Goal: Task Accomplishment & Management: Manage account settings

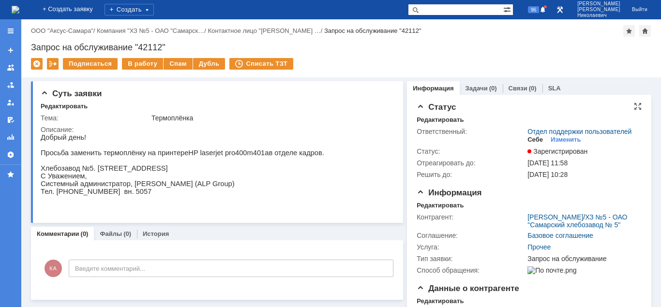
click at [533, 142] on div "Себе" at bounding box center [534, 140] width 15 height 8
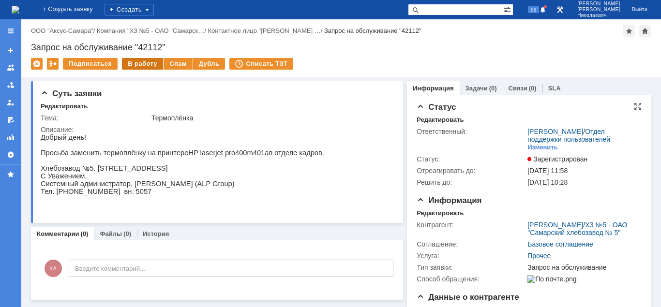
click at [146, 65] on div "В работу" at bounding box center [142, 64] width 41 height 12
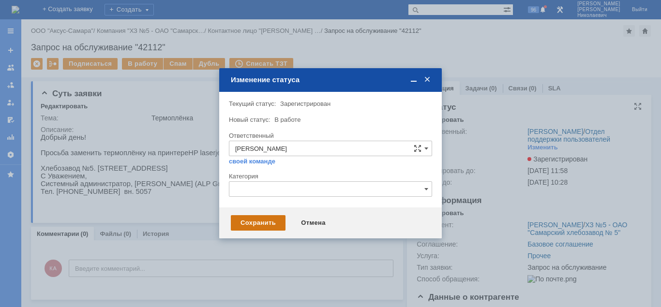
click at [257, 223] on div "Сохранить" at bounding box center [258, 222] width 55 height 15
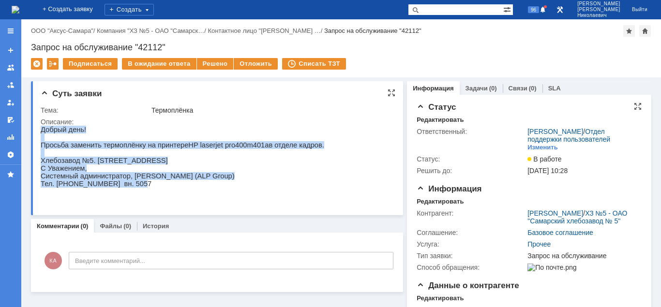
drag, startPoint x: 62, startPoint y: 154, endPoint x: 174, endPoint y: 194, distance: 118.6
click at [174, 194] on div "Добрый день! Просьба заменить термоплёнку на принтере HP laserjet pro 400 m 401…" at bounding box center [182, 161] width 283 height 70
copy div "Добрый день! Просьба заменить термоплёнку на принтере HP laserjet pro 400 m 401…"
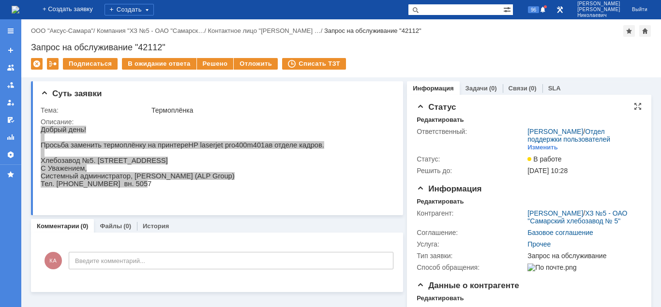
click at [447, 11] on input "text" at bounding box center [455, 10] width 95 height 12
drag, startPoint x: 457, startPoint y: 9, endPoint x: 406, endPoint y: 18, distance: 51.7
click at [408, 15] on input "Задача "28902"" at bounding box center [455, 10] width 95 height 12
type input ""28902""
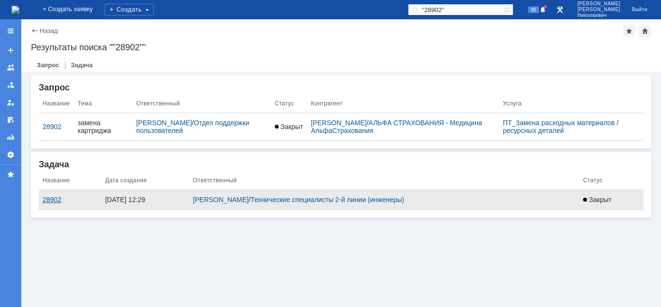
click at [55, 202] on div "28902" at bounding box center [70, 200] width 55 height 8
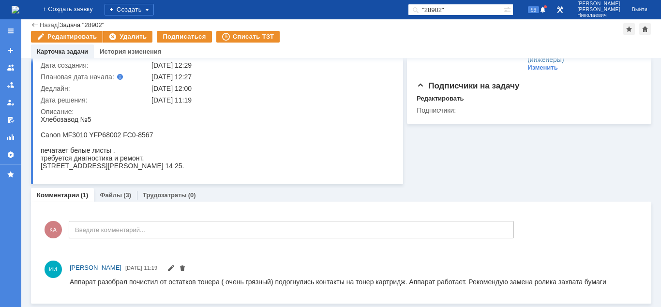
scroll to position [68, 0]
click at [111, 198] on link "Файлы" at bounding box center [111, 195] width 22 height 7
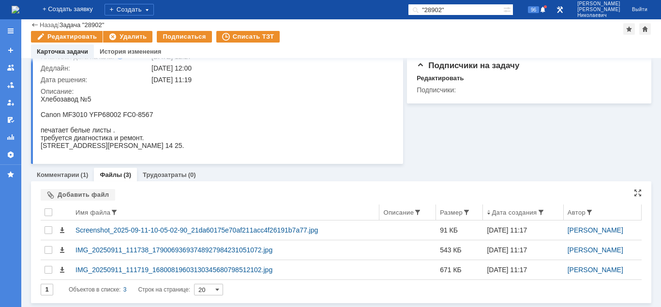
scroll to position [89, 0]
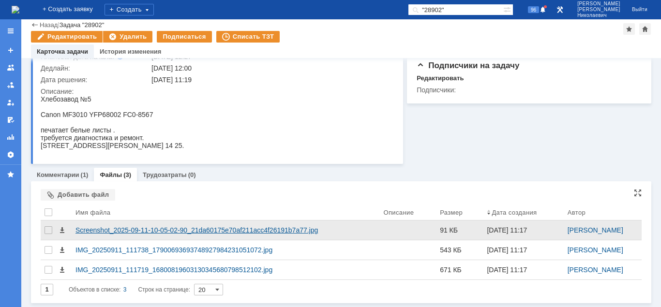
click at [99, 229] on div "Screenshot_2025-09-11-10-05-02-90_21da60175e70af211acc4f26191b7a77.jpg" at bounding box center [225, 230] width 300 height 8
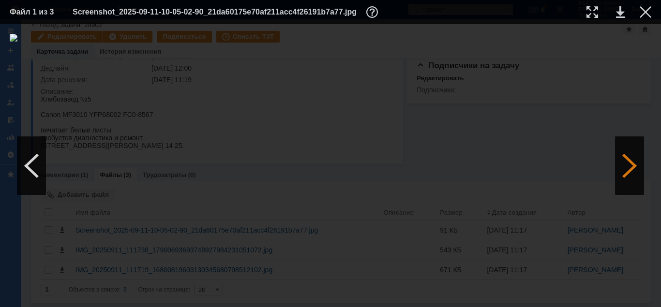
click at [629, 172] on div at bounding box center [629, 166] width 29 height 58
click at [594, 11] on div at bounding box center [592, 12] width 12 height 12
click at [645, 12] on div at bounding box center [645, 12] width 12 height 12
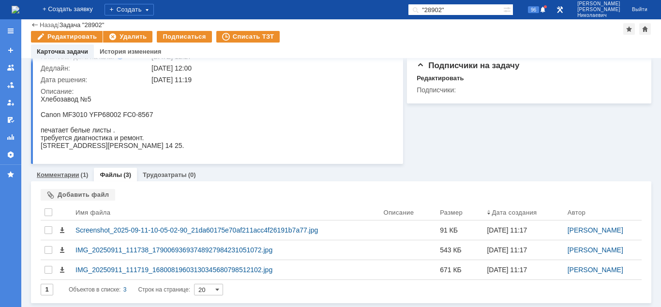
click at [67, 173] on link "Комментарии" at bounding box center [58, 174] width 43 height 7
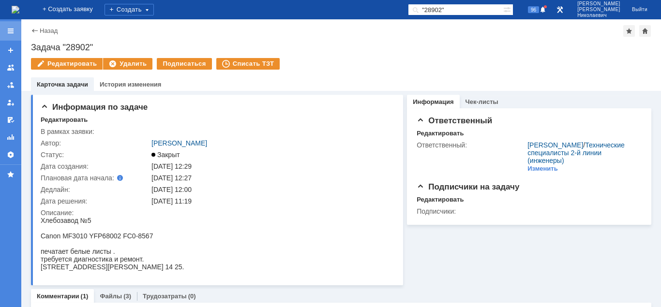
click at [12, 31] on div at bounding box center [11, 31] width 8 height 8
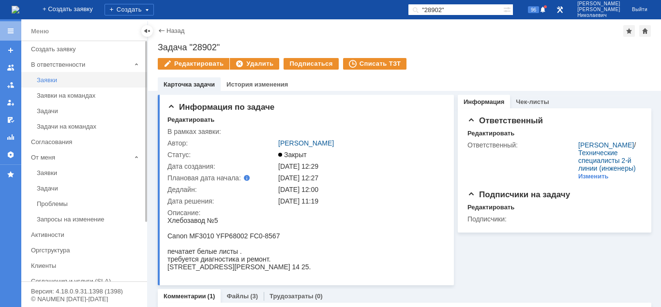
click at [50, 73] on link "Заявки" at bounding box center [89, 80] width 112 height 15
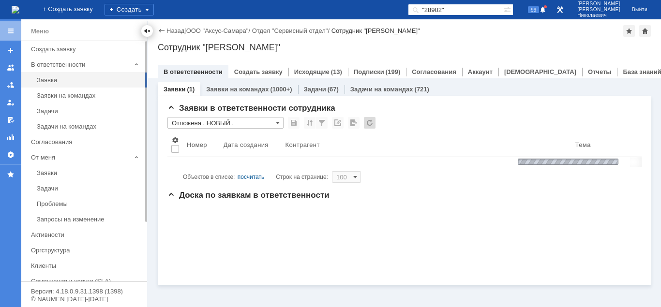
click at [143, 32] on div at bounding box center [147, 31] width 12 height 12
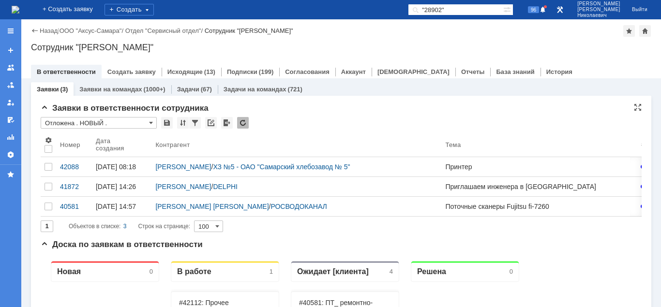
click at [94, 125] on input "Отложена . НОВЫЙ ." at bounding box center [99, 123] width 116 height 12
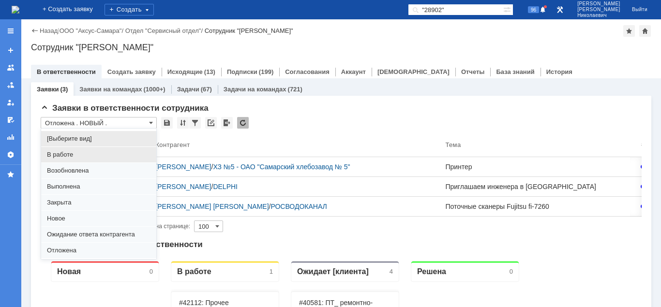
click at [83, 155] on span "В работе" at bounding box center [99, 155] width 104 height 8
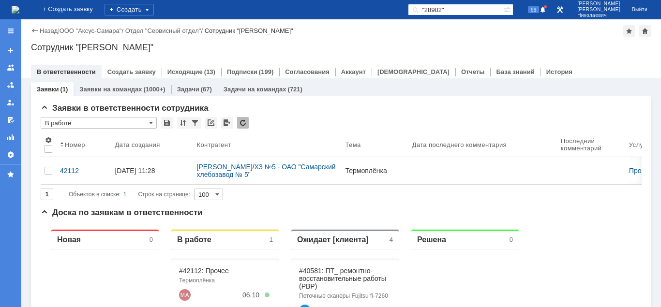
type input "В работе"
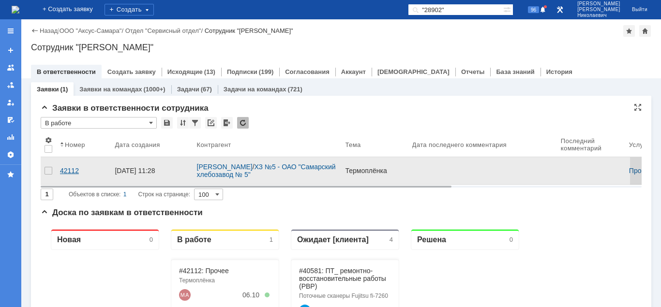
click at [63, 167] on div "42112" at bounding box center [83, 171] width 47 height 8
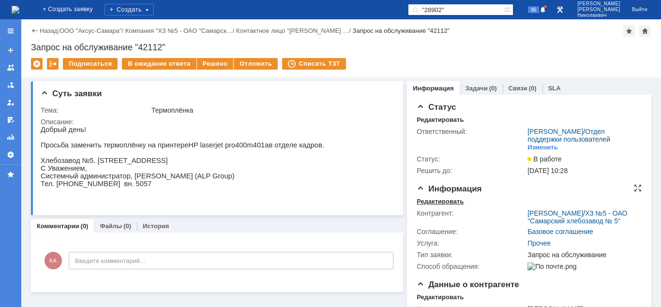
click at [438, 201] on div "Редактировать" at bounding box center [439, 202] width 47 height 8
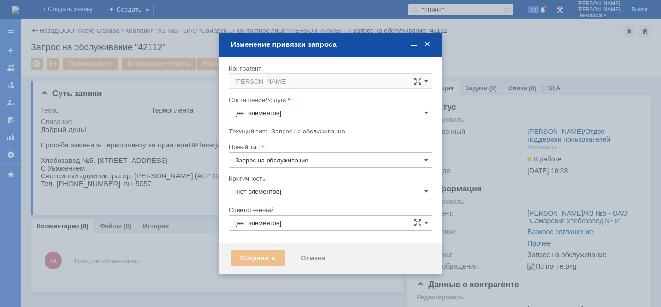
type input "Прочее"
type input "3. Низкая"
type input "[PERSON_NAME]"
type input "[не указано]"
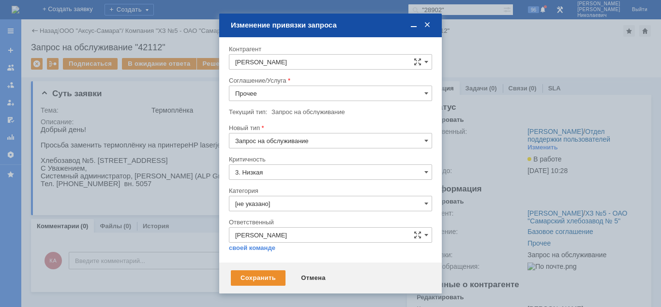
click at [266, 98] on input "Прочее" at bounding box center [330, 93] width 203 height 15
click at [282, 170] on span "ПТ_ ремонтно-восстановительные работы (РВР)" at bounding box center [330, 172] width 191 height 8
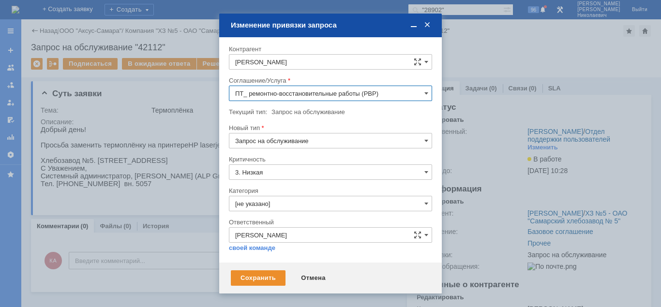
type input "ПТ_ ремонтно-восстановительные работы (РВР)"
click at [259, 280] on div "Сохранить" at bounding box center [258, 277] width 55 height 15
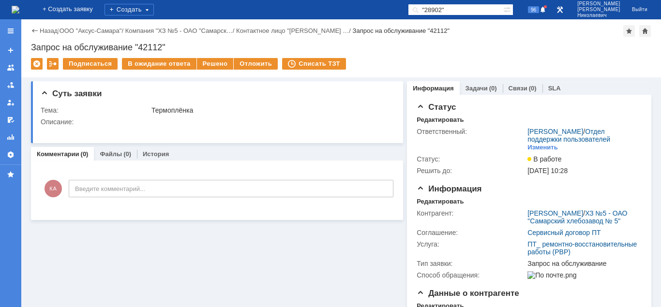
scroll to position [0, 0]
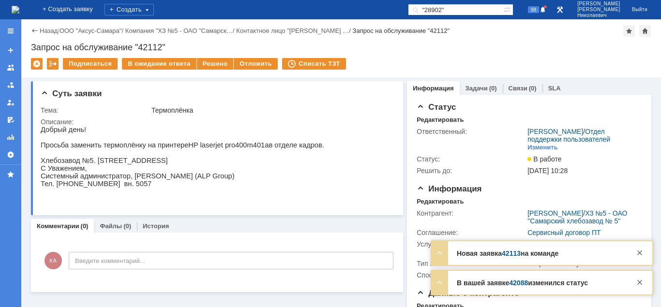
click at [521, 283] on link "42088" at bounding box center [518, 283] width 19 height 8
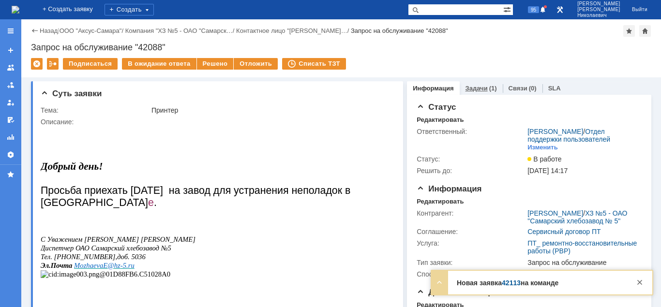
click at [477, 90] on link "Задачи" at bounding box center [476, 88] width 22 height 7
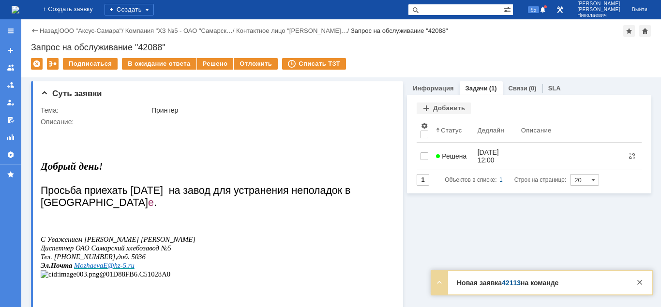
click at [460, 154] on span "Решена" at bounding box center [451, 156] width 30 height 8
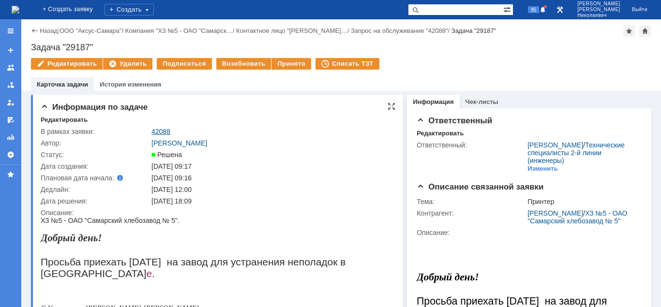
click at [167, 133] on link "42088" at bounding box center [160, 132] width 19 height 8
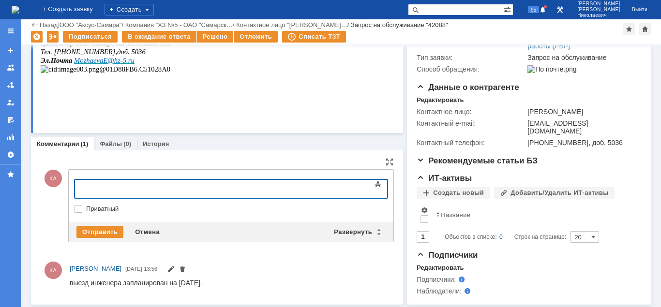
click at [96, 190] on div at bounding box center [153, 188] width 137 height 8
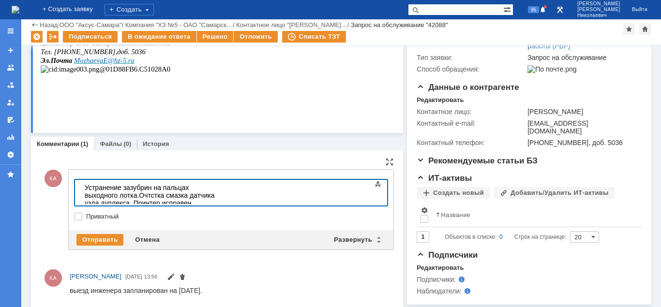
scroll to position [918, 6]
click at [103, 243] on div "Отправить" at bounding box center [99, 240] width 47 height 12
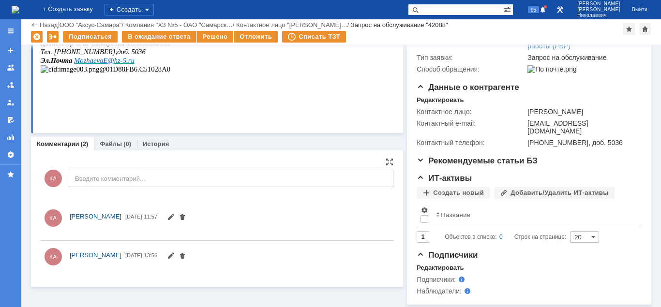
scroll to position [0, 0]
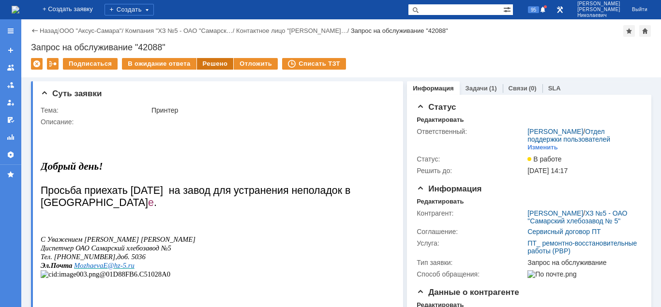
click at [211, 64] on div "Решено" at bounding box center [215, 64] width 37 height 12
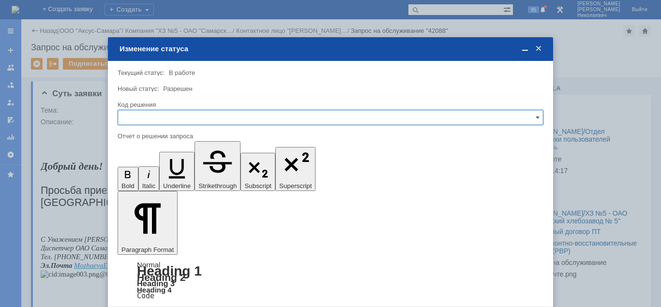
click at [165, 119] on input "text" at bounding box center [331, 117] width 426 height 15
click at [136, 182] on span "Решено" at bounding box center [330, 183] width 413 height 8
type input "Решено"
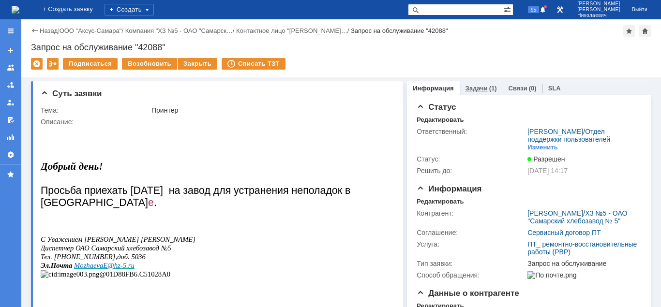
click at [475, 89] on link "Задачи" at bounding box center [476, 88] width 22 height 7
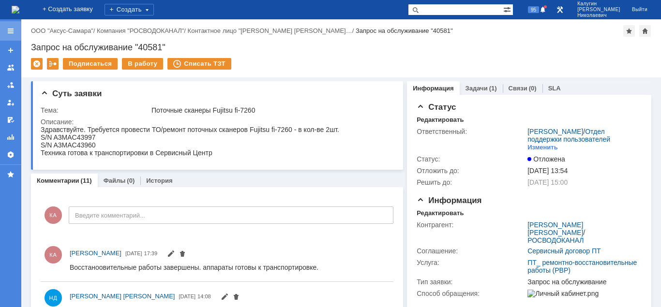
click at [12, 25] on div at bounding box center [10, 30] width 21 height 19
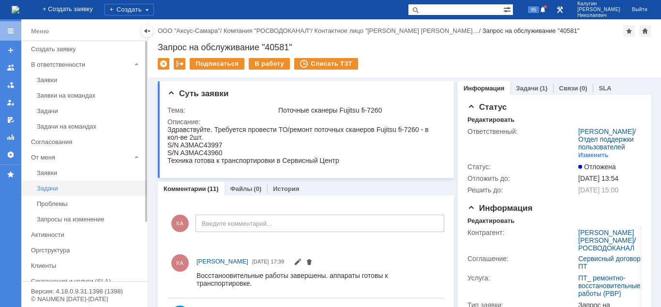
click at [51, 190] on div "Задачи" at bounding box center [89, 188] width 104 height 7
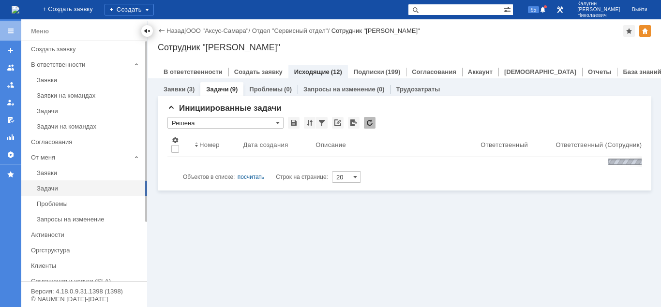
click at [147, 29] on div at bounding box center [147, 31] width 8 height 8
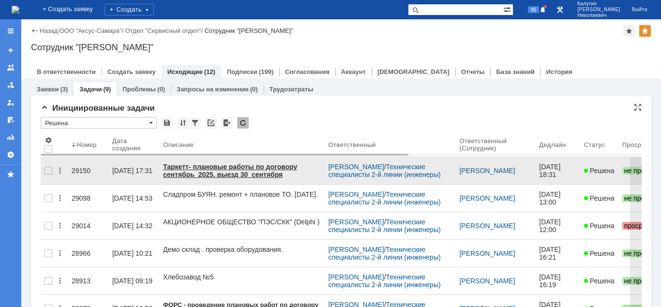
click at [83, 167] on div "29150" at bounding box center [88, 171] width 33 height 8
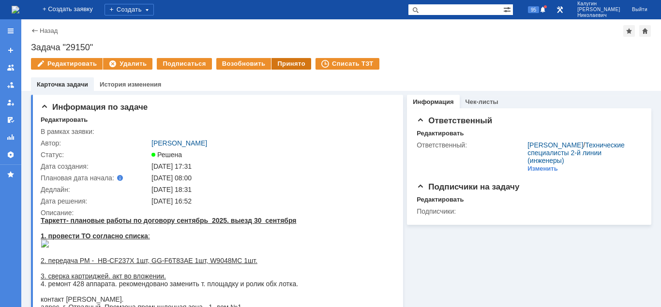
click at [284, 66] on div "Принято" at bounding box center [291, 64] width 40 height 12
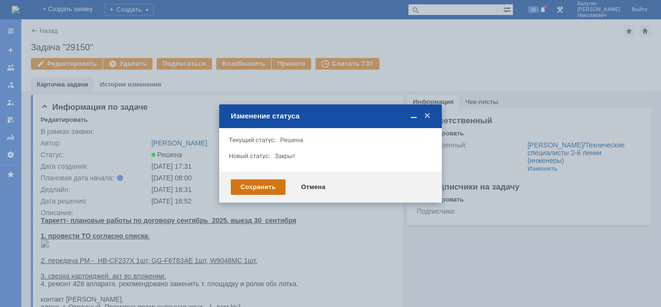
click at [269, 189] on div "Сохранить" at bounding box center [258, 186] width 55 height 15
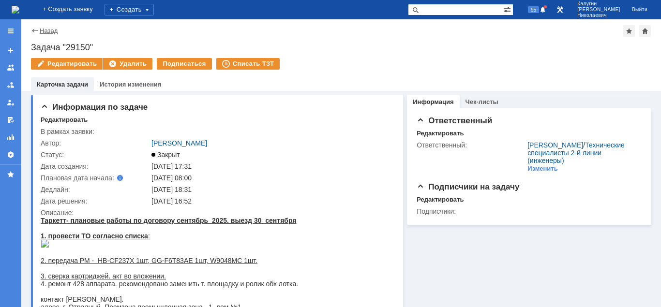
click at [45, 34] on link "Назад" at bounding box center [49, 30] width 18 height 7
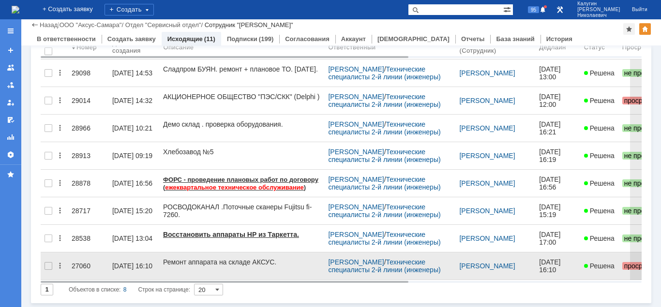
click at [83, 262] on div "27060" at bounding box center [88, 266] width 33 height 8
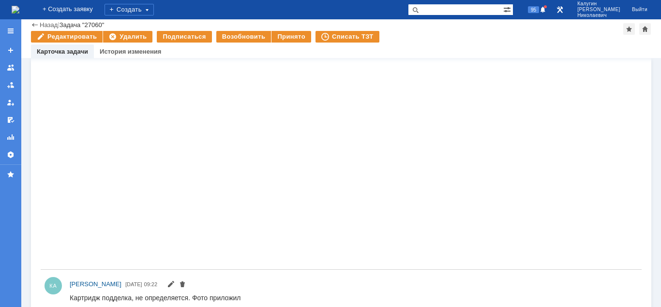
scroll to position [1435, 0]
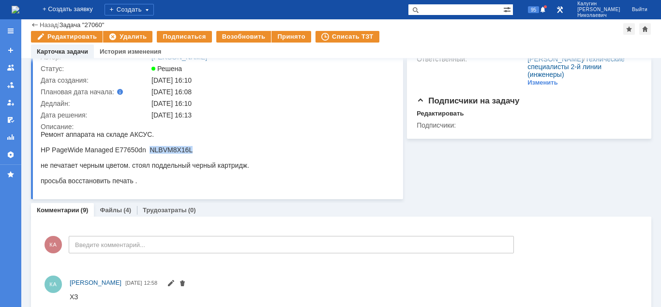
drag, startPoint x: 150, startPoint y: 150, endPoint x: 193, endPoint y: 149, distance: 42.6
click at [193, 149] on div "HP PageWide Managed E77650dn NLBVM8X16L" at bounding box center [145, 150] width 208 height 8
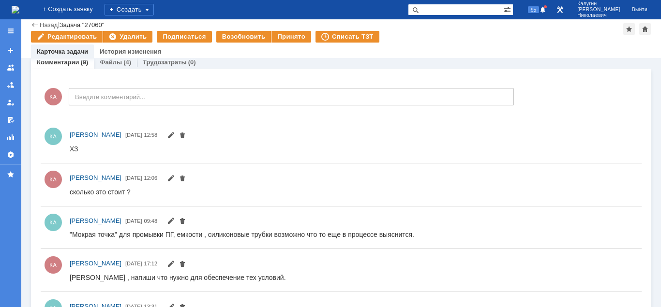
scroll to position [0, 0]
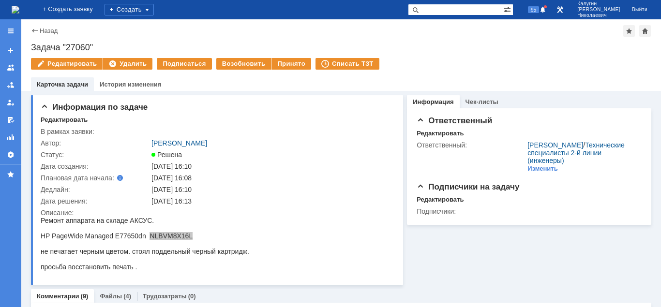
click at [69, 49] on div "Задача "27060"" at bounding box center [341, 48] width 620 height 10
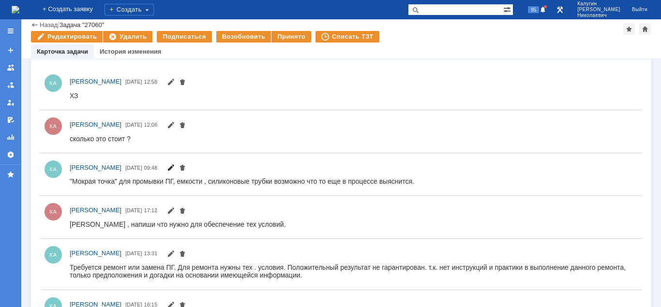
scroll to position [296, 0]
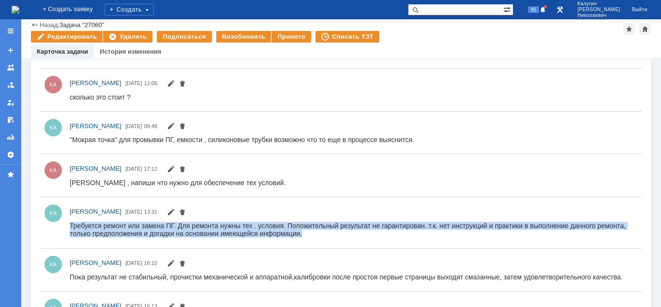
drag, startPoint x: 90, startPoint y: 228, endPoint x: 333, endPoint y: 236, distance: 242.9
click at [333, 236] on div "Требуется ремонт или замена ПГ. Для ремонта нужны тех . условия. Положительный …" at bounding box center [353, 229] width 567 height 15
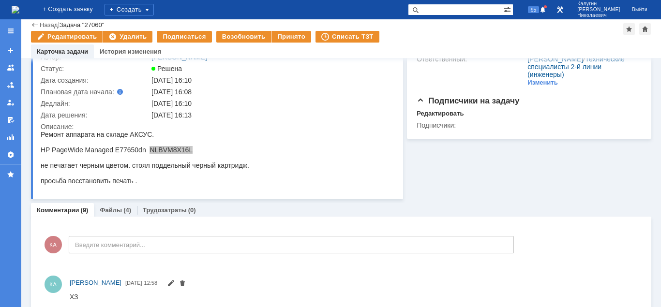
scroll to position [0, 0]
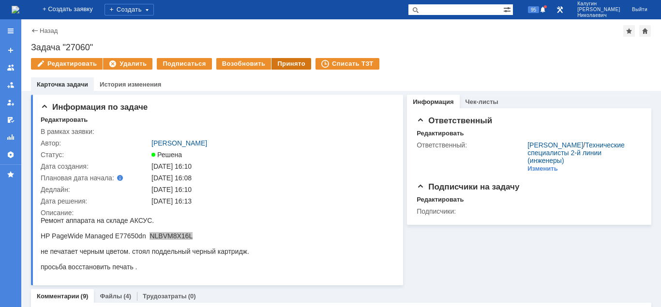
click at [285, 63] on div "Принято" at bounding box center [291, 64] width 40 height 12
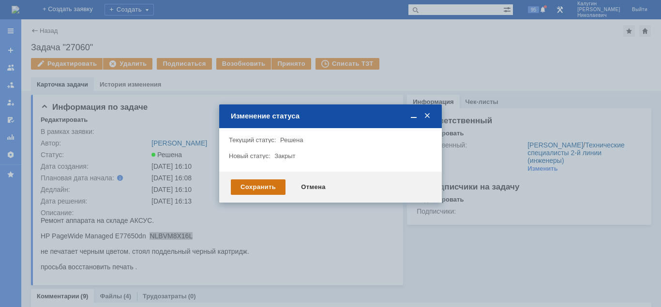
click at [247, 186] on div "Сохранить" at bounding box center [258, 186] width 55 height 15
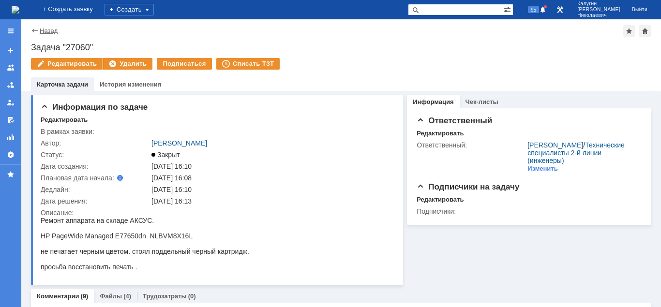
click at [46, 33] on link "Назад" at bounding box center [49, 30] width 18 height 7
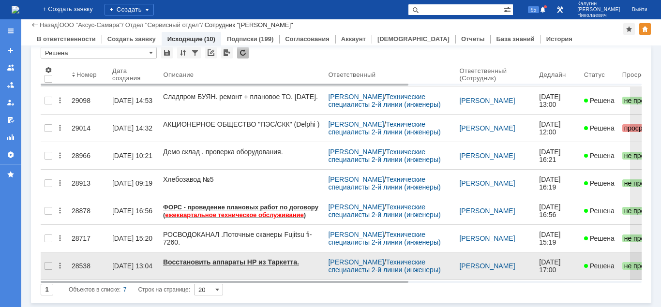
click at [79, 262] on div "28538" at bounding box center [88, 266] width 33 height 8
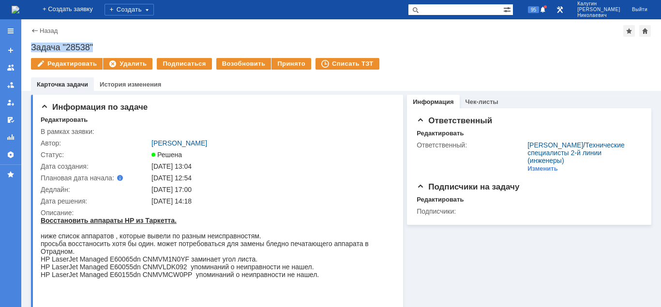
drag, startPoint x: 30, startPoint y: 45, endPoint x: 102, endPoint y: 47, distance: 71.6
click at [102, 47] on div "Назад | Задача "28538" Задача "28538" Редактировать Удалить Подписаться Возобно…" at bounding box center [340, 55] width 639 height 72
copy div "Задача "28538""
click at [50, 32] on link "Назад" at bounding box center [49, 30] width 18 height 7
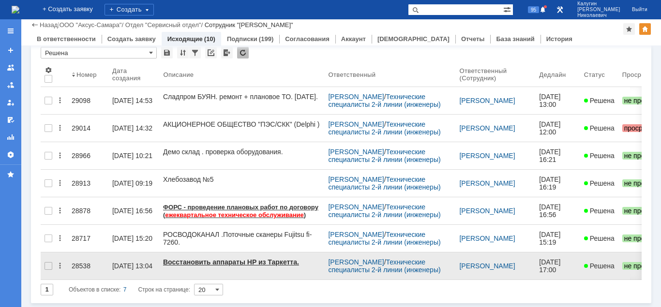
click at [79, 262] on div "28538" at bounding box center [88, 266] width 33 height 8
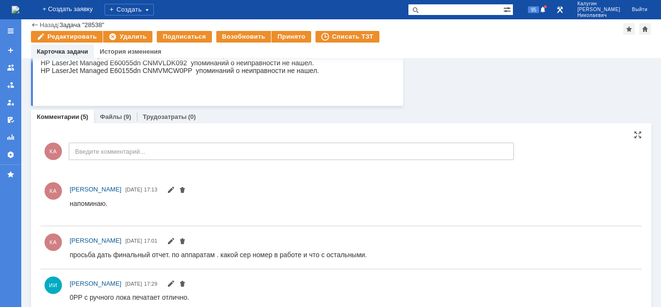
scroll to position [23, 0]
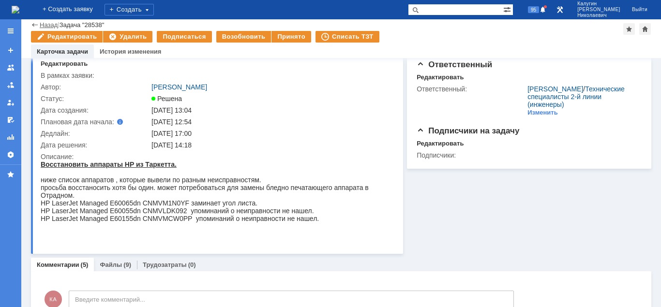
click at [50, 26] on link "Назад" at bounding box center [49, 24] width 18 height 7
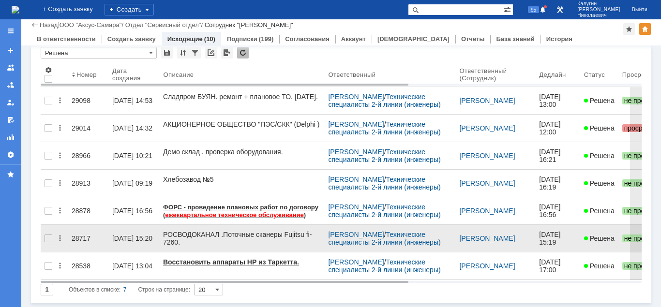
click at [77, 235] on div "28717" at bounding box center [88, 239] width 33 height 8
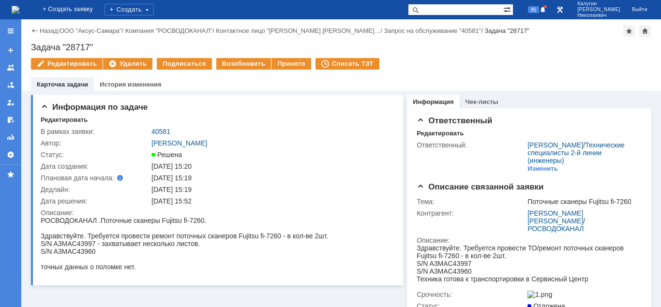
click at [58, 44] on div "Задача "28717"" at bounding box center [341, 48] width 620 height 10
drag, startPoint x: 96, startPoint y: 46, endPoint x: 21, endPoint y: 47, distance: 75.5
click at [31, 47] on div "Задача "28717"" at bounding box center [341, 48] width 620 height 10
click at [75, 47] on div "Задача "28717"" at bounding box center [341, 48] width 620 height 10
drag, startPoint x: 80, startPoint y: 45, endPoint x: 31, endPoint y: 44, distance: 49.3
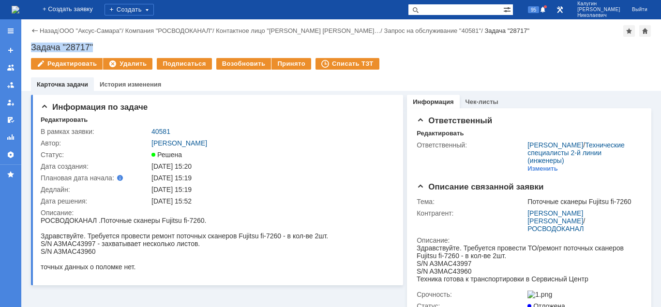
click at [31, 44] on div "Задача "28717"" at bounding box center [341, 48] width 620 height 10
copy div "Задача "28717""
click at [296, 65] on div "Принято" at bounding box center [291, 64] width 40 height 12
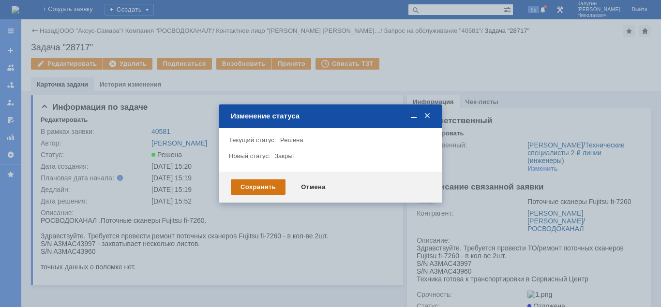
click at [252, 188] on div "Сохранить" at bounding box center [258, 186] width 55 height 15
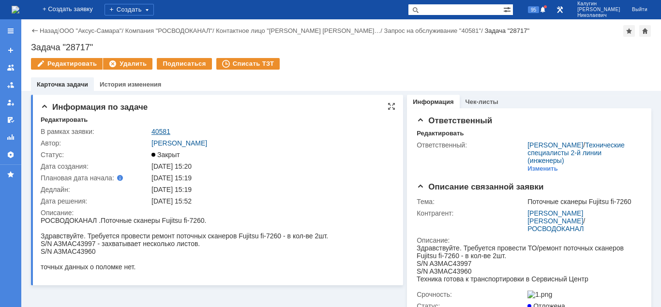
click at [158, 133] on link "40581" at bounding box center [160, 132] width 19 height 8
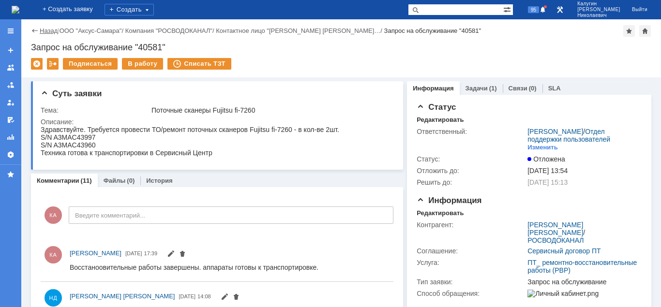
click at [44, 33] on link "Назад" at bounding box center [49, 30] width 18 height 7
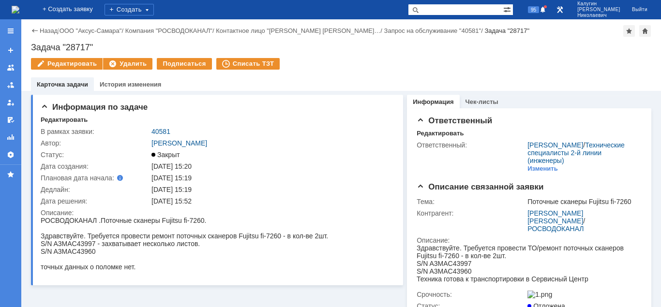
click at [52, 35] on div "Назад | ООО "Аксус-Самара" / Компания "РОСВОДОКАНАЛ" / Контактное лицо "Небелов…" at bounding box center [341, 31] width 620 height 12
click at [52, 30] on link "Назад" at bounding box center [49, 30] width 18 height 7
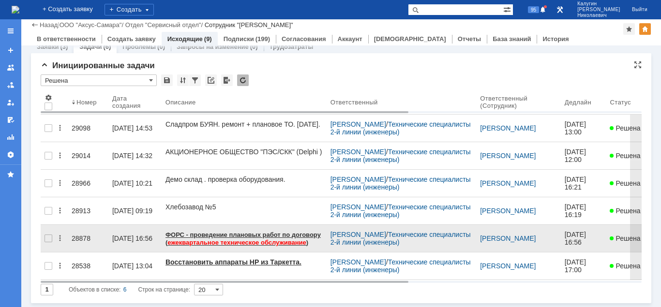
click at [80, 235] on div "28878" at bounding box center [88, 239] width 33 height 8
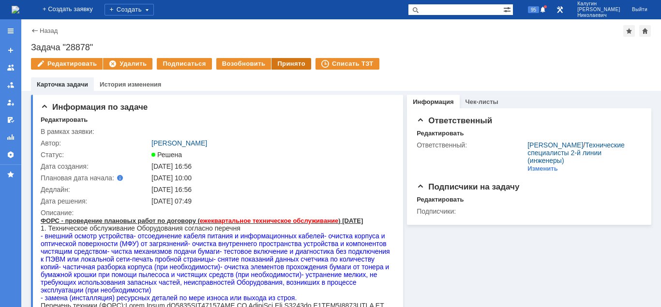
click at [279, 68] on div "Принято" at bounding box center [291, 64] width 40 height 12
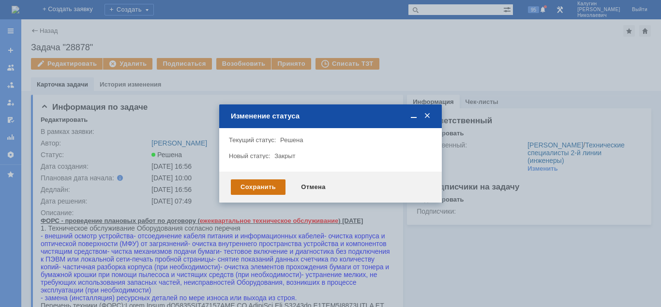
click at [242, 187] on div "Сохранить" at bounding box center [258, 186] width 55 height 15
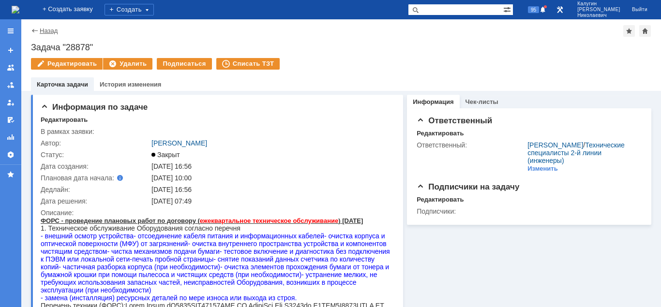
click at [50, 30] on link "Назад" at bounding box center [49, 30] width 18 height 7
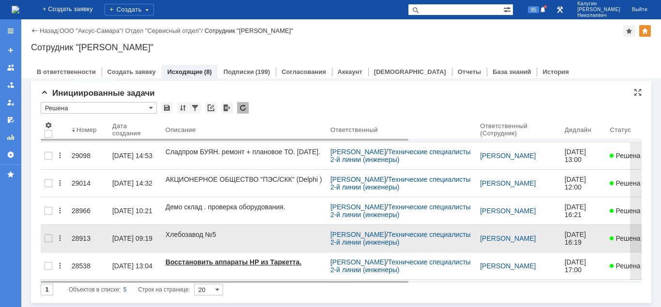
click at [83, 235] on div "28913" at bounding box center [88, 239] width 33 height 8
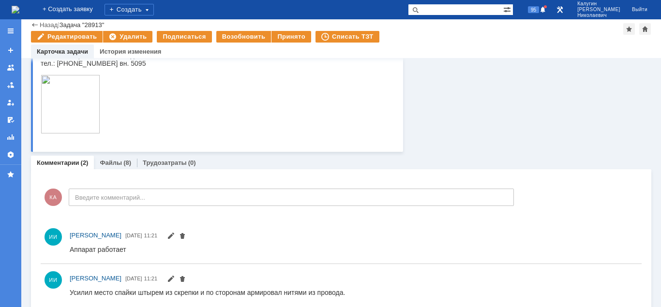
scroll to position [211, 0]
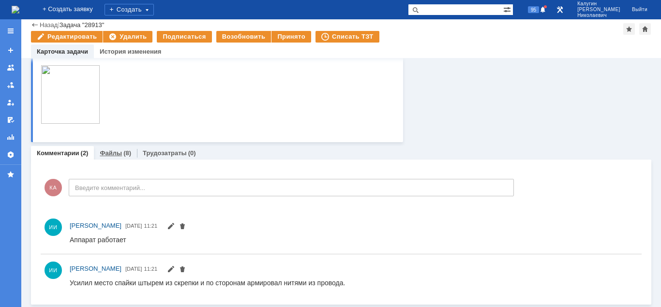
click at [109, 154] on link "Файлы" at bounding box center [111, 152] width 22 height 7
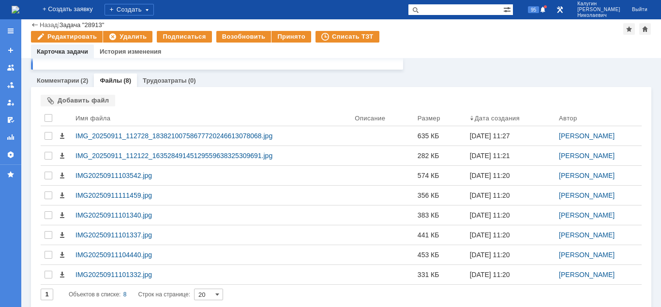
scroll to position [289, 0]
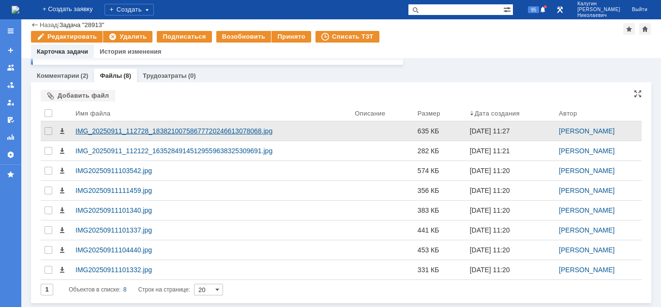
click at [120, 130] on div "IMG_20250911_112728_18382100758677720246613078068.jpg" at bounding box center [210, 131] width 271 height 8
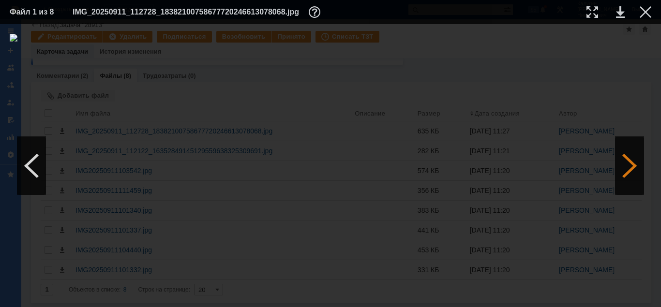
click at [636, 170] on div at bounding box center [629, 166] width 29 height 58
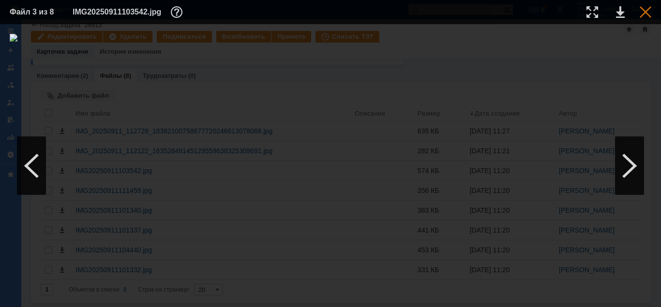
click at [647, 14] on div at bounding box center [645, 12] width 12 height 12
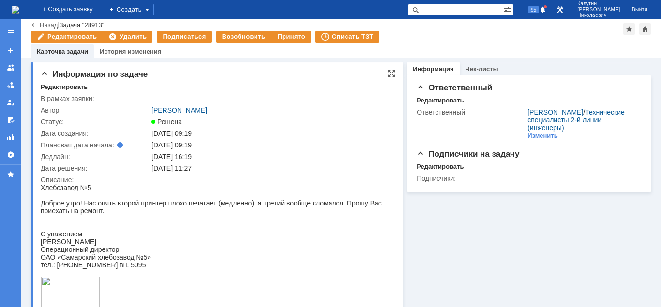
scroll to position [148, 0]
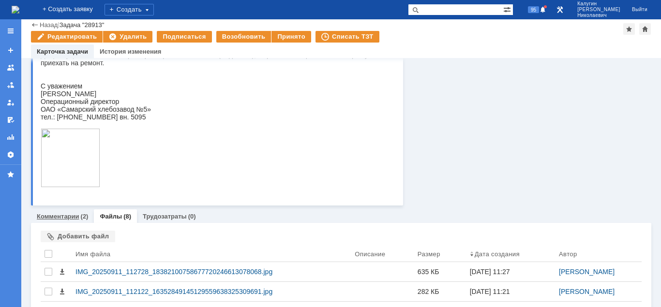
click at [74, 219] on link "Комментарии" at bounding box center [58, 216] width 43 height 7
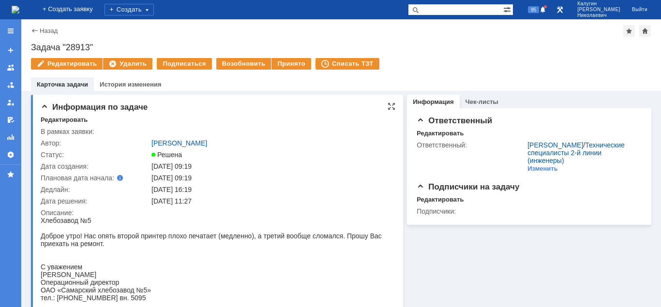
scroll to position [197, 0]
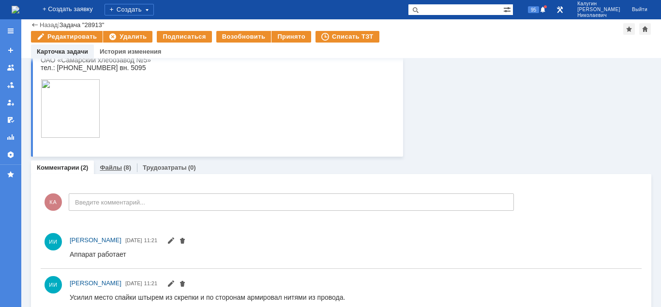
click at [115, 171] on link "Файлы" at bounding box center [111, 167] width 22 height 7
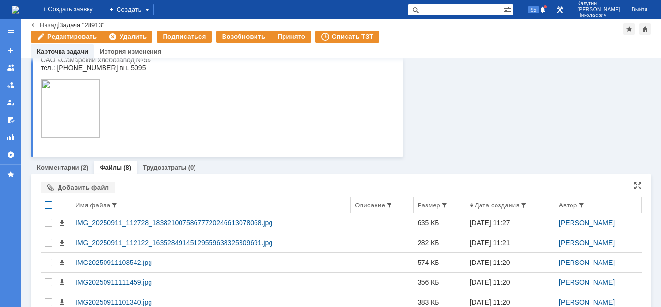
click at [46, 207] on div at bounding box center [48, 205] width 8 height 8
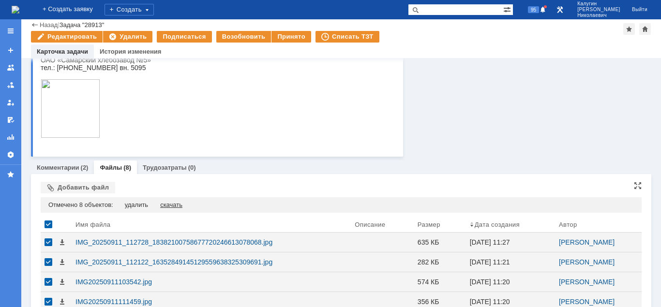
click at [178, 203] on div "скачать" at bounding box center [171, 205] width 22 height 8
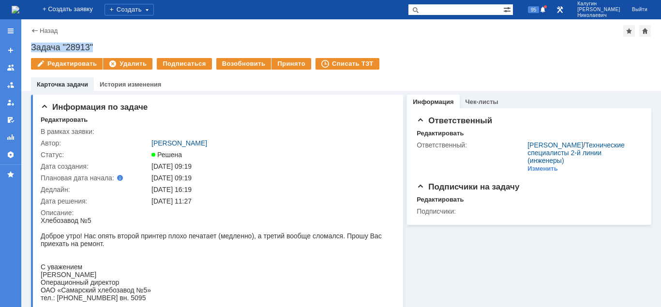
drag, startPoint x: 32, startPoint y: 45, endPoint x: 108, endPoint y: 42, distance: 76.0
click at [108, 43] on div "Задача "28913"" at bounding box center [341, 48] width 620 height 10
copy div "Задача "28913""
drag, startPoint x: 543, startPoint y: 6, endPoint x: 549, endPoint y: 31, distance: 26.0
click at [539, 6] on span "96" at bounding box center [533, 9] width 11 height 7
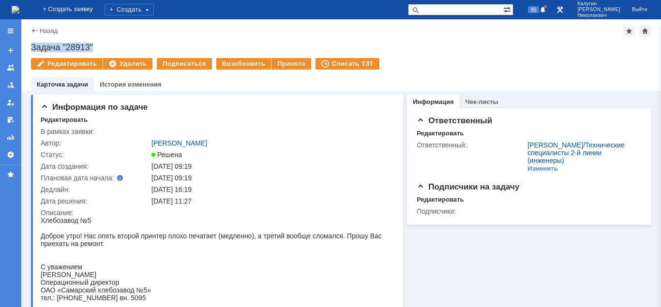
drag, startPoint x: 30, startPoint y: 45, endPoint x: 141, endPoint y: 44, distance: 111.7
click at [141, 44] on div "Назад | Задача "28913" Задача "28913" Редактировать Удалить Подписаться Возобно…" at bounding box center [340, 55] width 639 height 72
copy div "Задача "28913""
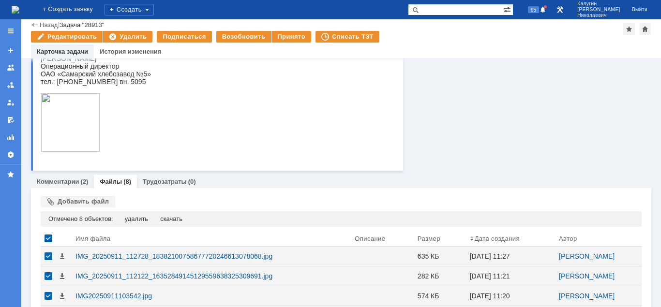
scroll to position [148, 0]
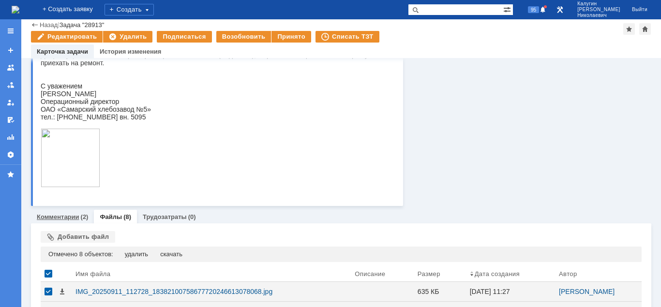
click at [57, 222] on div "Комментарии (2)" at bounding box center [62, 217] width 63 height 14
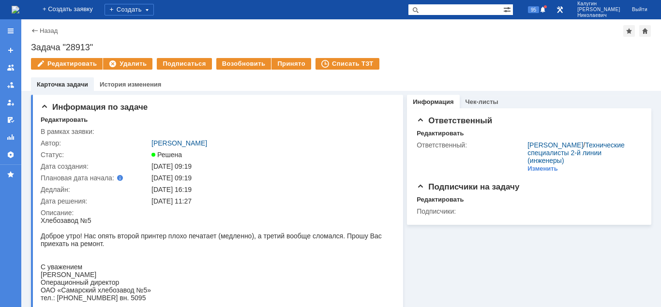
drag, startPoint x: 284, startPoint y: 66, endPoint x: 280, endPoint y: 74, distance: 8.9
click at [284, 67] on div "Принято" at bounding box center [291, 64] width 40 height 12
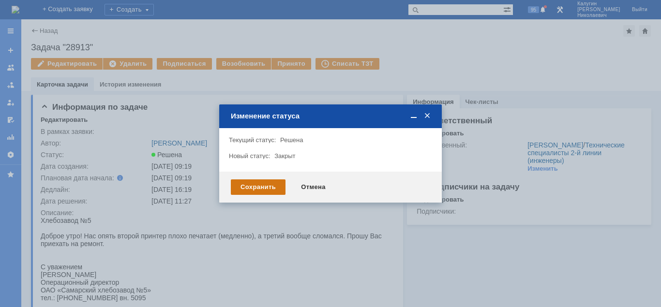
click at [256, 187] on div "Сохранить" at bounding box center [258, 186] width 55 height 15
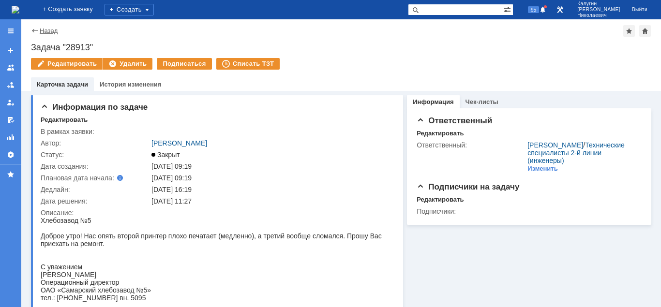
click at [48, 31] on link "Назад" at bounding box center [49, 30] width 18 height 7
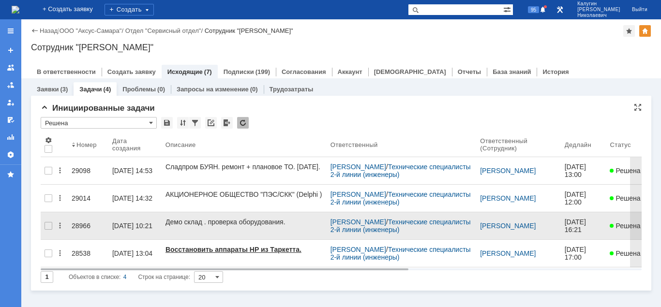
click at [77, 222] on div "28966" at bounding box center [88, 226] width 33 height 8
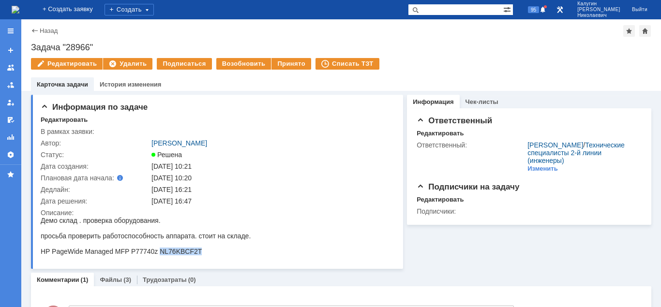
drag, startPoint x: 161, startPoint y: 253, endPoint x: 202, endPoint y: 257, distance: 41.3
click at [202, 255] on div "HP PageWide Managed MFP P77740z NL76KBCF2T" at bounding box center [146, 252] width 210 height 8
copy div "NL76KBCF2T"
click at [35, 49] on div "Задача "28966"" at bounding box center [341, 48] width 620 height 10
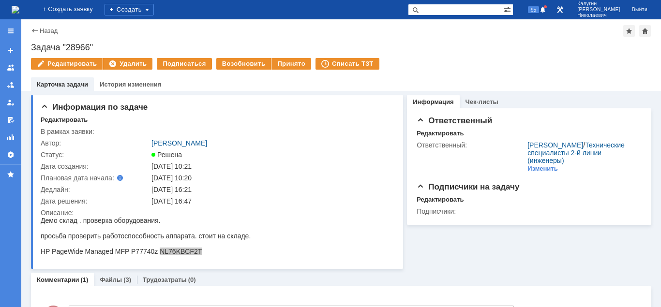
click at [35, 49] on div "Задача "28966"" at bounding box center [341, 48] width 620 height 10
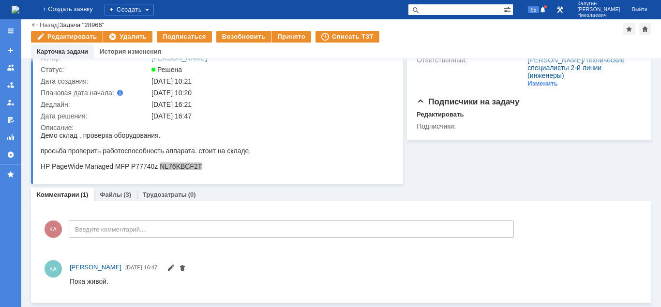
scroll to position [52, 0]
click at [116, 197] on link "Файлы" at bounding box center [111, 195] width 22 height 7
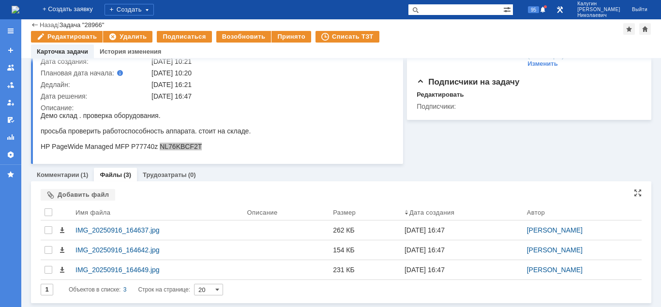
scroll to position [73, 0]
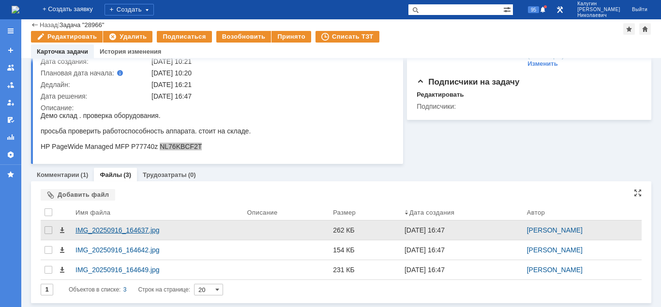
click at [108, 232] on div "IMG_20250916_164637.jpg" at bounding box center [157, 230] width 164 height 8
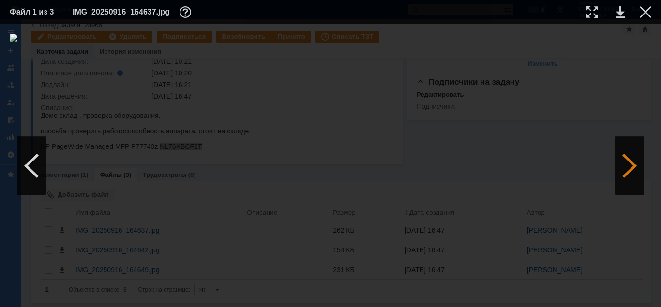
click at [633, 173] on div at bounding box center [629, 166] width 29 height 58
click at [647, 13] on div at bounding box center [645, 12] width 12 height 12
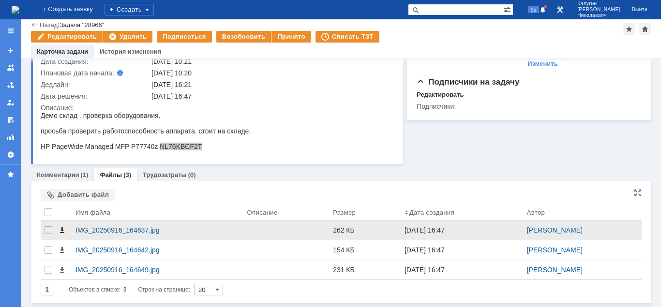
click at [61, 229] on span at bounding box center [62, 230] width 8 height 8
click at [106, 232] on div "IMG_20250916_164637.jpg" at bounding box center [157, 230] width 164 height 8
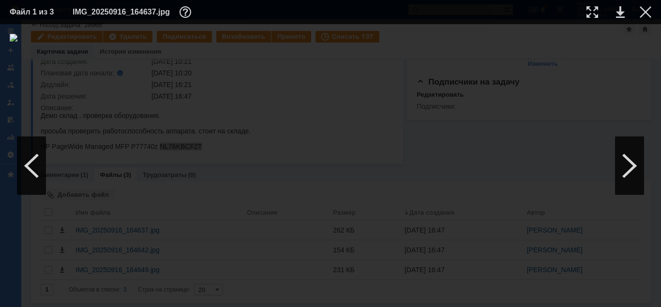
drag, startPoint x: 645, startPoint y: 13, endPoint x: 518, endPoint y: 80, distance: 144.1
click at [643, 15] on div at bounding box center [645, 12] width 12 height 12
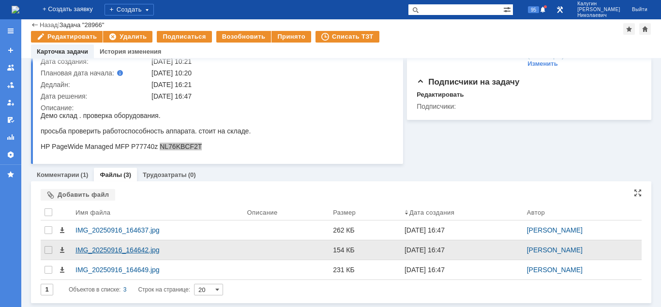
click at [119, 247] on div "IMG_20250916_164642.jpg" at bounding box center [157, 250] width 164 height 8
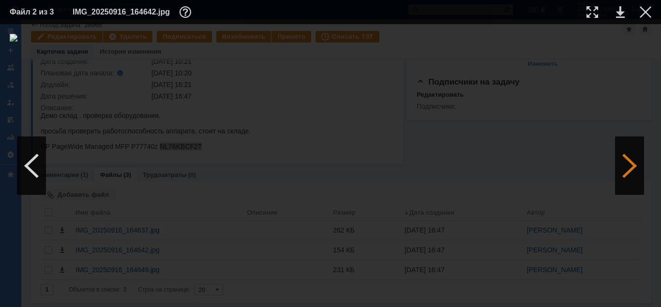
click at [631, 164] on div at bounding box center [629, 166] width 29 height 58
click at [38, 174] on div at bounding box center [31, 166] width 29 height 58
click at [619, 14] on link at bounding box center [620, 12] width 9 height 12
click at [646, 13] on div at bounding box center [645, 12] width 12 height 12
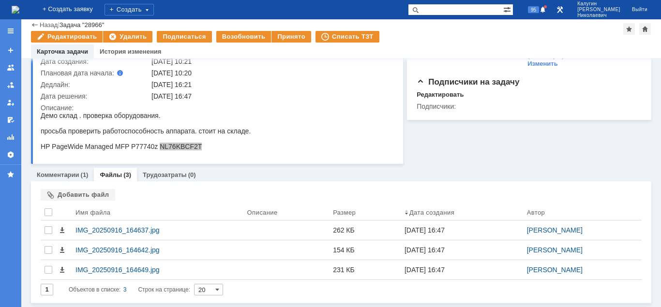
scroll to position [0, 0]
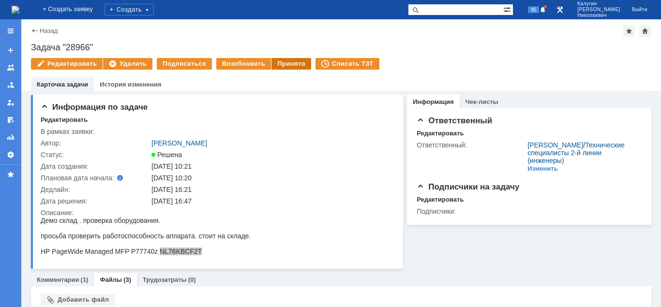
click at [283, 64] on div "Принято" at bounding box center [291, 64] width 40 height 12
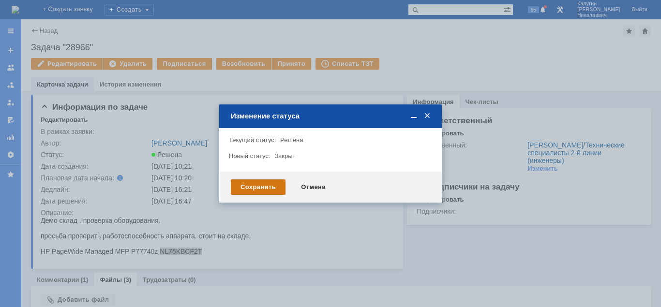
click at [269, 187] on div "Сохранить" at bounding box center [258, 186] width 55 height 15
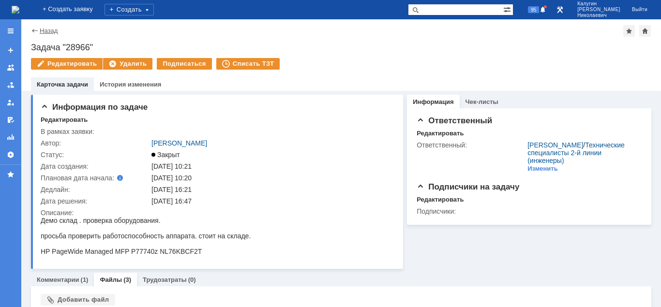
click at [48, 34] on link "Назад" at bounding box center [49, 30] width 18 height 7
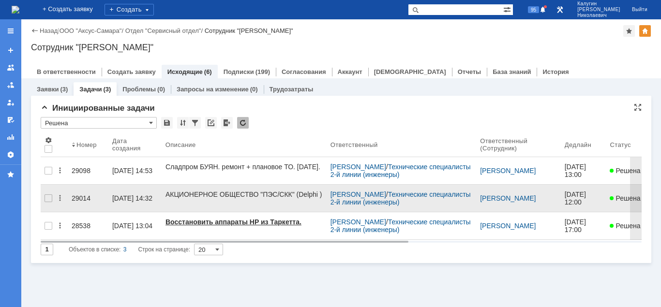
click at [84, 194] on div "29014" at bounding box center [88, 198] width 33 height 8
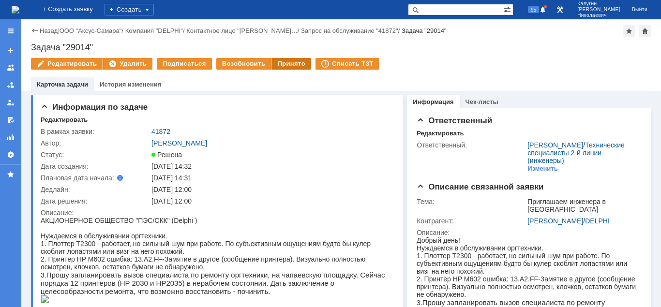
click at [287, 65] on div "Принято" at bounding box center [291, 64] width 40 height 12
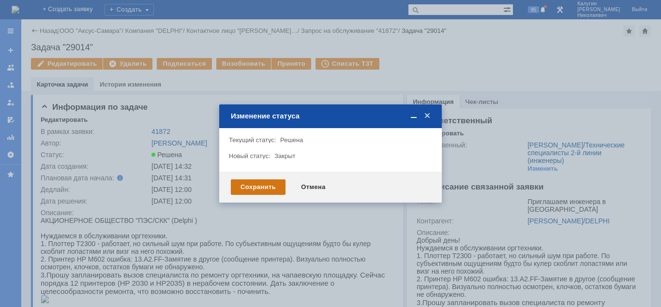
click at [258, 184] on div "Сохранить" at bounding box center [258, 186] width 55 height 15
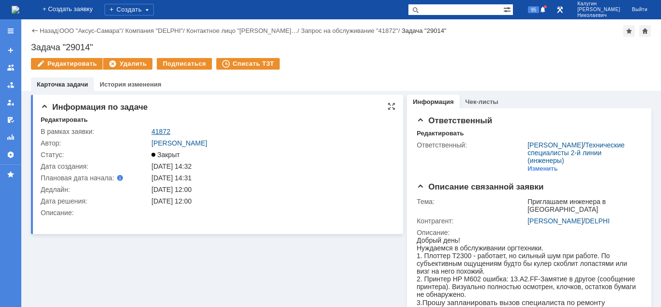
click at [158, 131] on link "41872" at bounding box center [160, 132] width 19 height 8
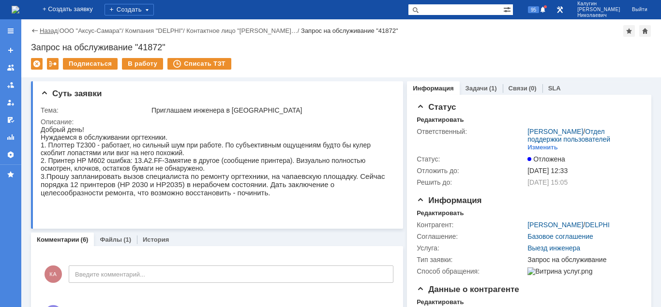
click at [52, 29] on link "Назад" at bounding box center [49, 30] width 18 height 7
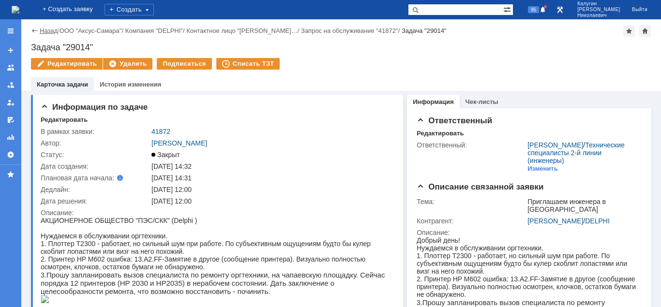
click at [45, 32] on link "Назад" at bounding box center [49, 30] width 18 height 7
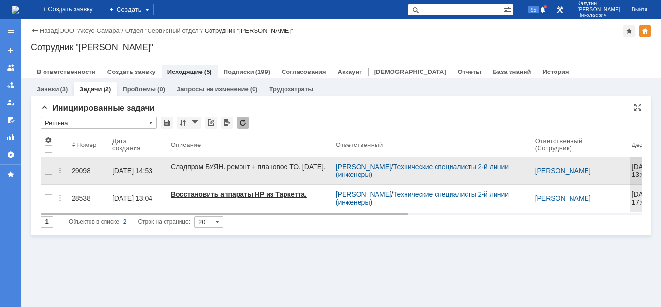
click at [81, 163] on link "29098" at bounding box center [88, 170] width 41 height 19
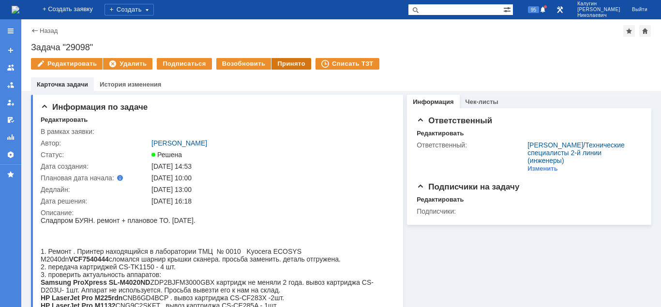
click at [286, 66] on div "Принято" at bounding box center [291, 64] width 40 height 12
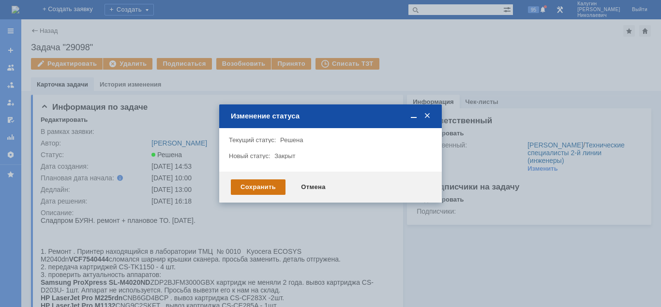
click at [248, 184] on div "Сохранить" at bounding box center [258, 186] width 55 height 15
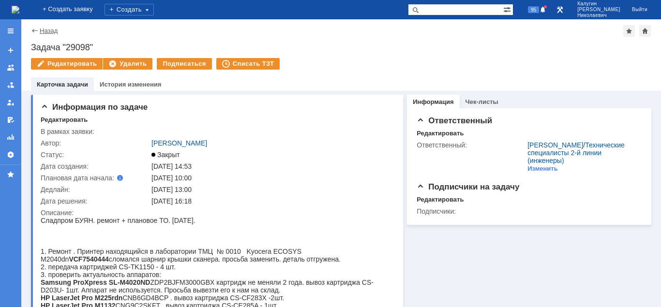
click at [53, 30] on link "Назад" at bounding box center [49, 30] width 18 height 7
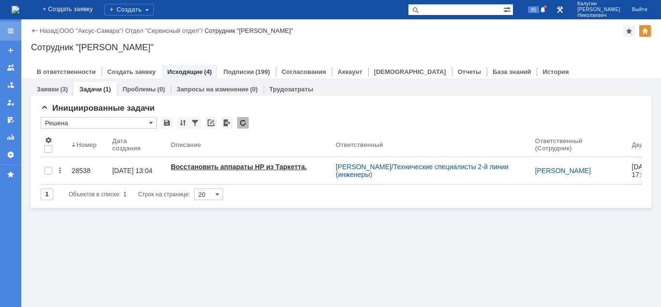
click at [7, 31] on div at bounding box center [11, 31] width 8 height 8
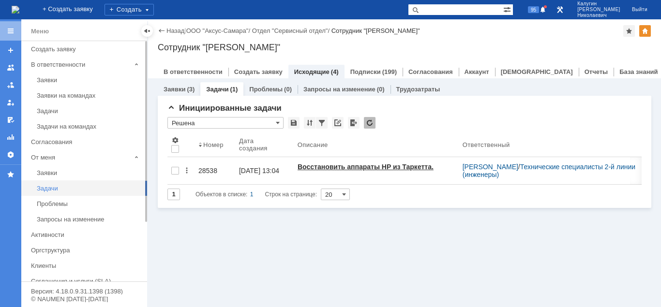
click at [57, 188] on div "Задачи" at bounding box center [89, 188] width 104 height 7
click at [148, 30] on div at bounding box center [147, 31] width 8 height 8
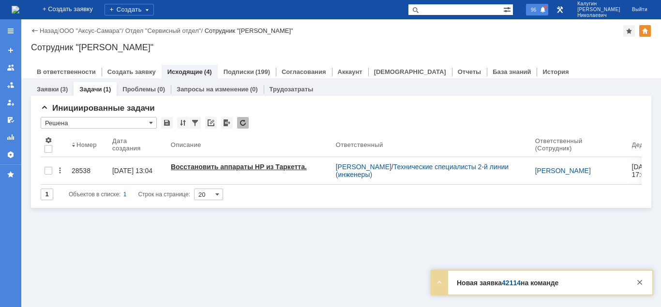
click at [539, 12] on span "96" at bounding box center [533, 9] width 11 height 7
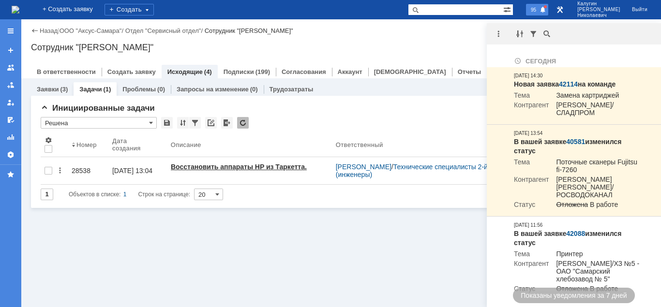
click at [546, 9] on span at bounding box center [542, 10] width 7 height 8
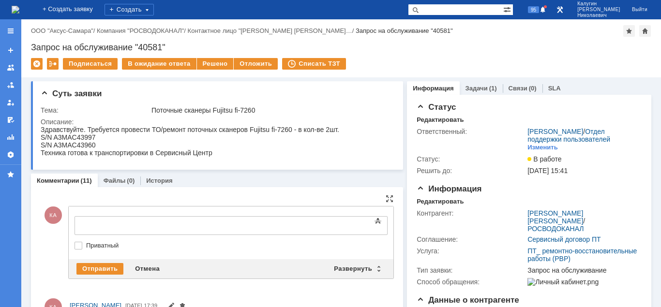
click at [110, 226] on div at bounding box center [153, 225] width 137 height 8
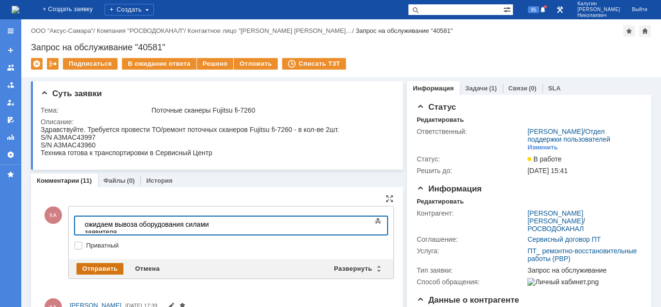
click at [89, 266] on div "Отправить" at bounding box center [99, 269] width 47 height 12
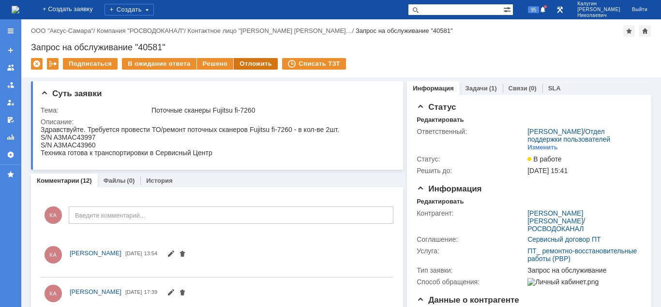
click at [251, 60] on div "Отложить" at bounding box center [256, 64] width 44 height 12
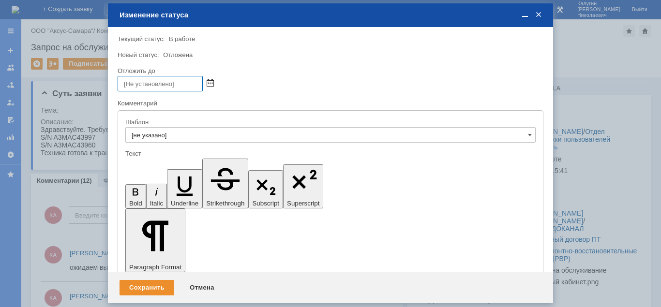
click at [208, 82] on span at bounding box center [210, 84] width 7 height 8
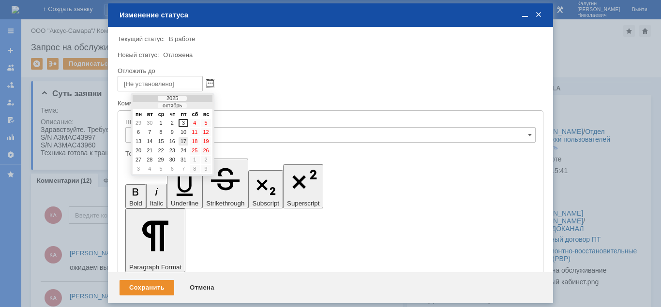
click at [185, 139] on div "17" at bounding box center [183, 141] width 10 height 8
type input "[DATE] 13:55"
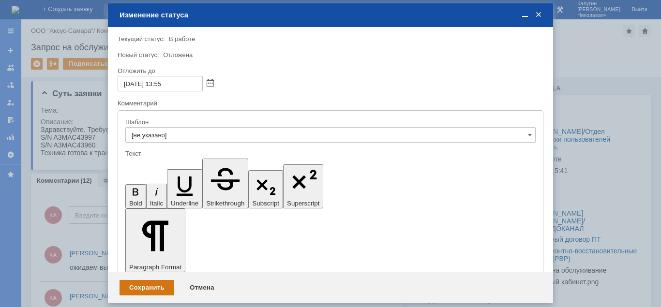
click at [158, 291] on div "Сохранить" at bounding box center [146, 287] width 55 height 15
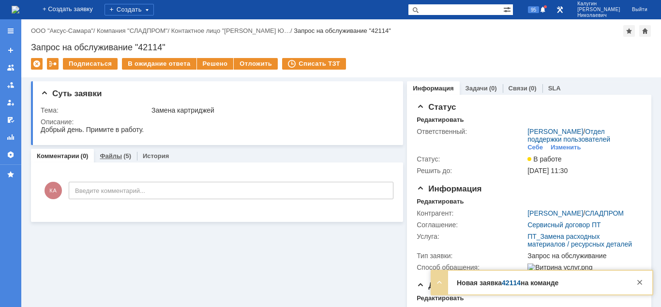
click at [116, 155] on link "Файлы" at bounding box center [111, 155] width 22 height 7
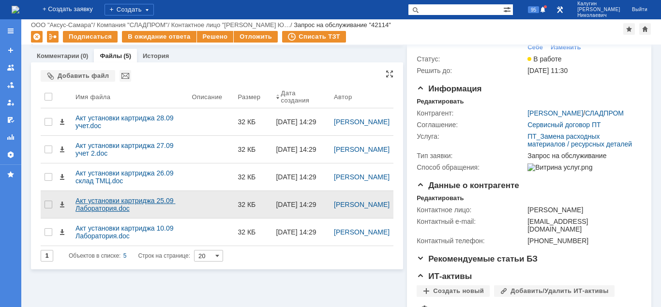
scroll to position [5, 0]
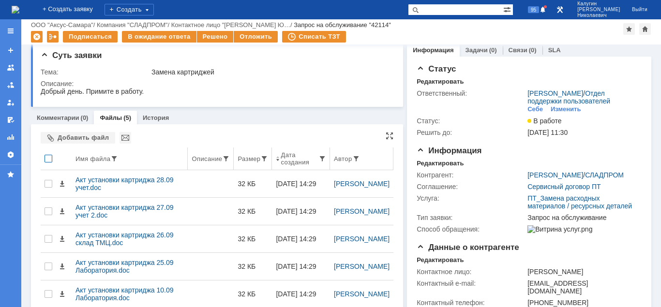
click at [47, 161] on div at bounding box center [48, 159] width 8 height 8
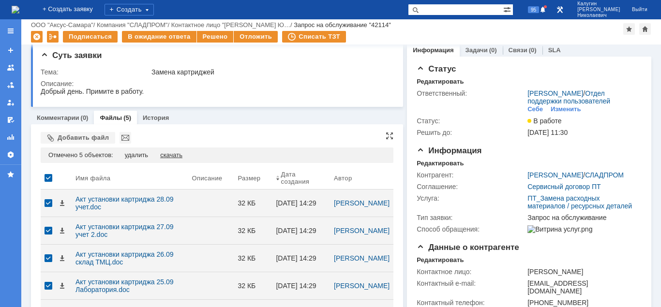
click at [180, 154] on div "скачать" at bounding box center [171, 155] width 22 height 8
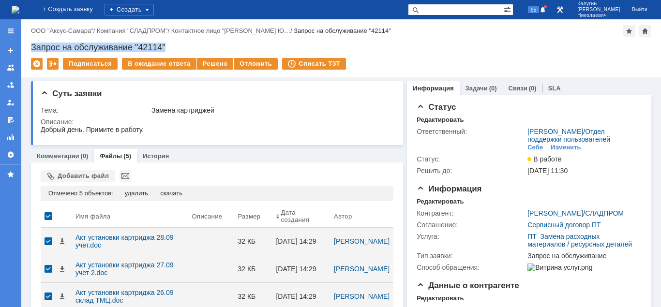
drag, startPoint x: 165, startPoint y: 43, endPoint x: 33, endPoint y: 54, distance: 132.5
click at [31, 50] on div "Запрос на обслуживание "42114"" at bounding box center [341, 48] width 620 height 10
copy div "Запрос на обслуживание "42114""
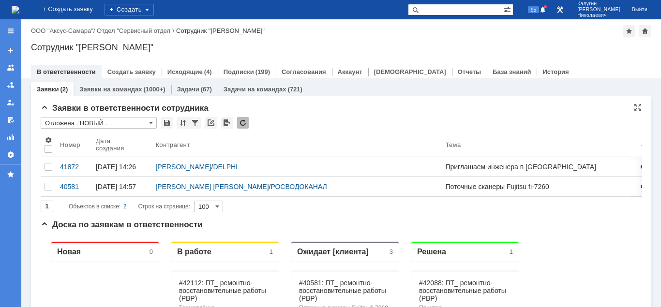
click at [86, 123] on input "Отложена . НОВЫЙ ." at bounding box center [99, 123] width 116 height 12
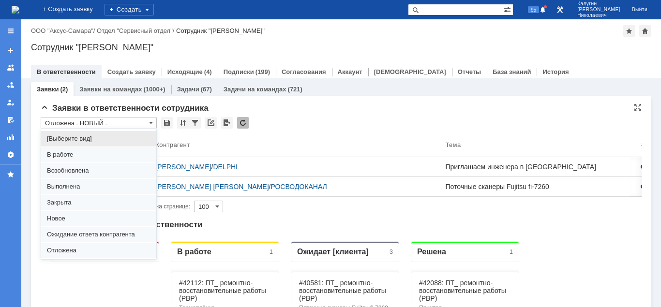
scroll to position [74, 0]
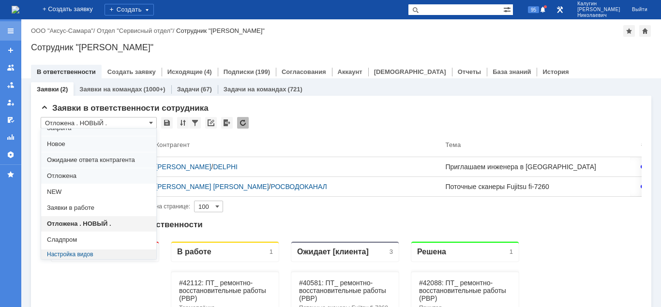
click at [8, 33] on div at bounding box center [11, 31] width 8 height 8
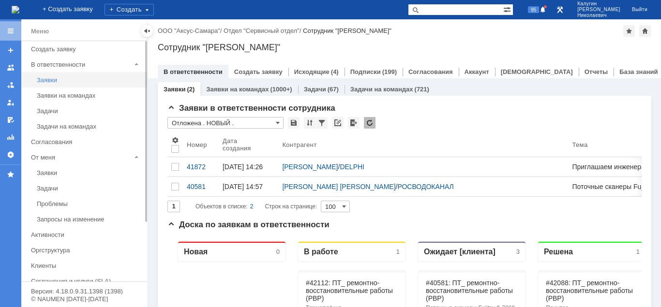
type input "Отложена . НОВЫЙ ."
click at [54, 191] on div "Задачи" at bounding box center [89, 188] width 104 height 7
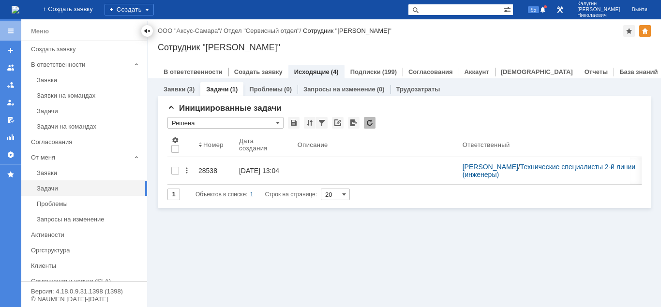
click at [147, 29] on div at bounding box center [147, 31] width 8 height 8
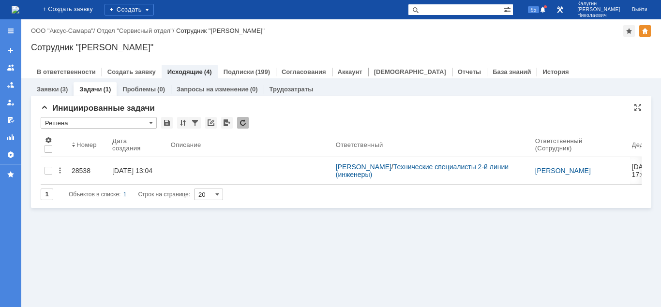
click at [101, 126] on input "Решена" at bounding box center [99, 123] width 116 height 12
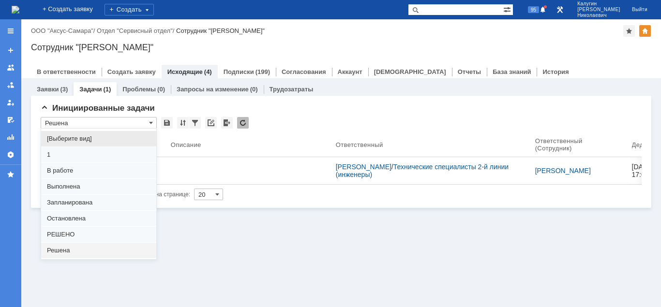
click at [98, 138] on span "[Выберите вид]" at bounding box center [99, 139] width 104 height 8
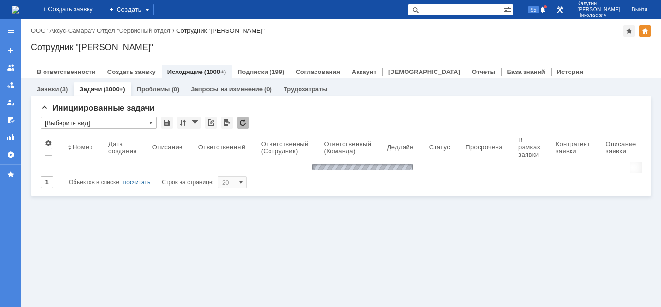
type input "[Выберите вид]"
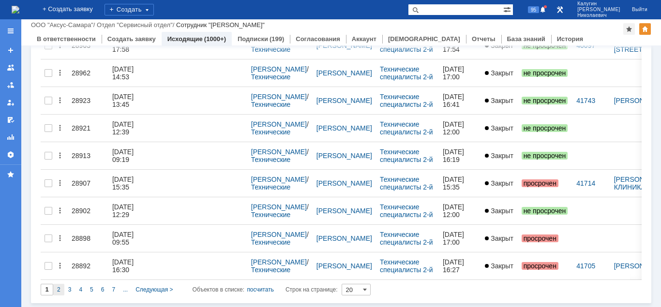
click at [59, 291] on span "2" at bounding box center [58, 289] width 3 height 7
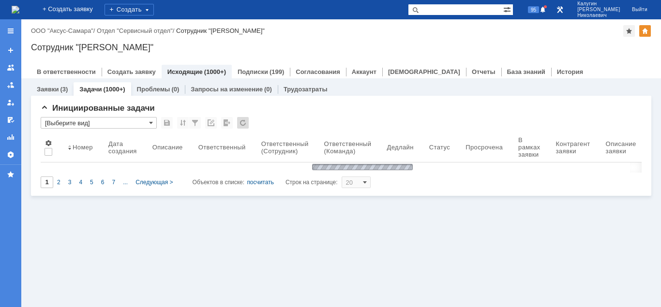
type input "2"
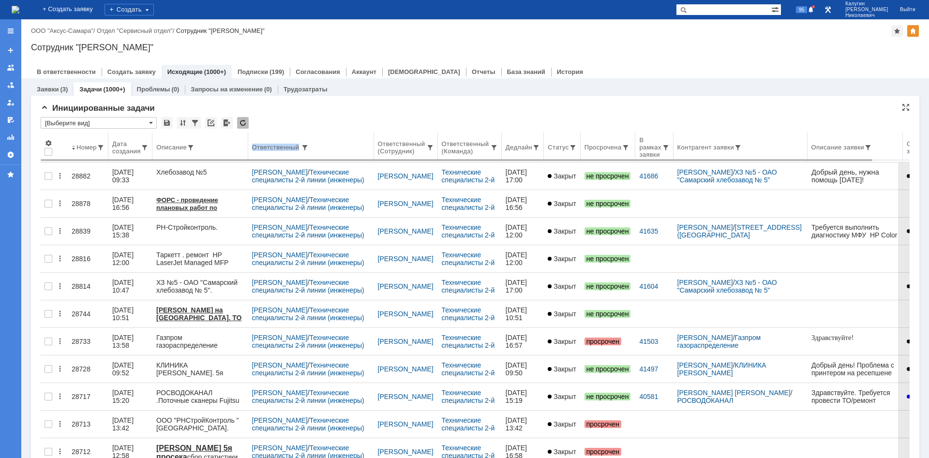
drag, startPoint x: 262, startPoint y: 145, endPoint x: 341, endPoint y: 134, distance: 80.6
click at [382, 133] on tr "Номер Дата создания Описание Ответственный Ответственный (Сотрудник) Ответствен…" at bounding box center [494, 148] width 907 height 30
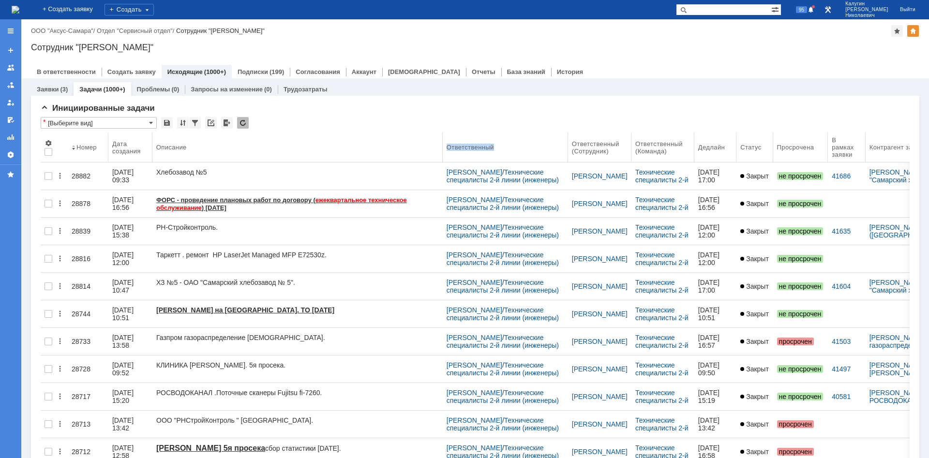
drag, startPoint x: 255, startPoint y: 147, endPoint x: 195, endPoint y: 10, distance: 149.9
click at [445, 124] on body "Идет загрузка, пожалуйста, подождите. На домашнюю + Создать заявку Создать 95 К…" at bounding box center [464, 229] width 929 height 458
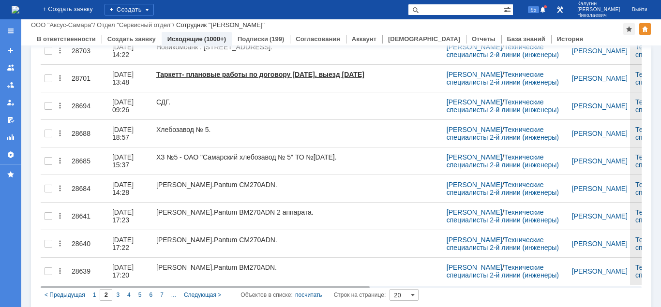
scroll to position [401, 0]
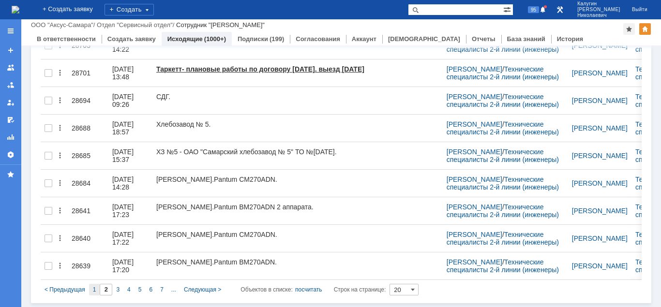
click at [91, 291] on div "1" at bounding box center [94, 290] width 11 height 12
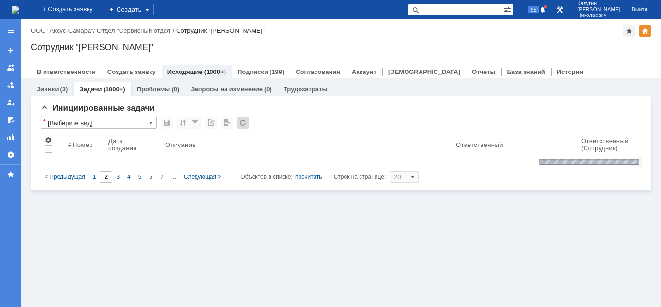
scroll to position [0, 0]
type input "1"
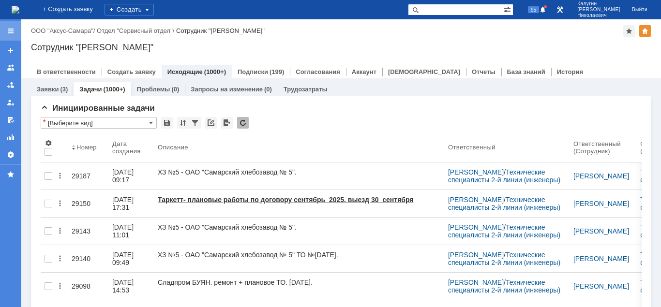
click at [8, 29] on div at bounding box center [11, 31] width 8 height 8
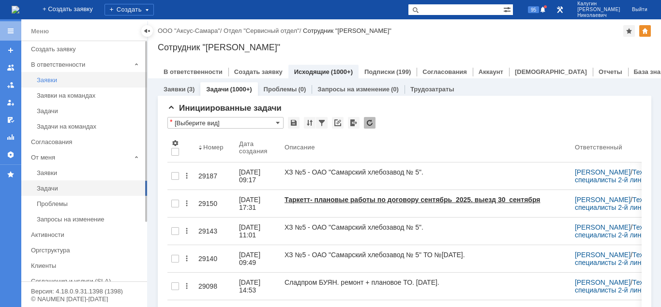
click at [38, 75] on link "Заявки" at bounding box center [89, 80] width 112 height 15
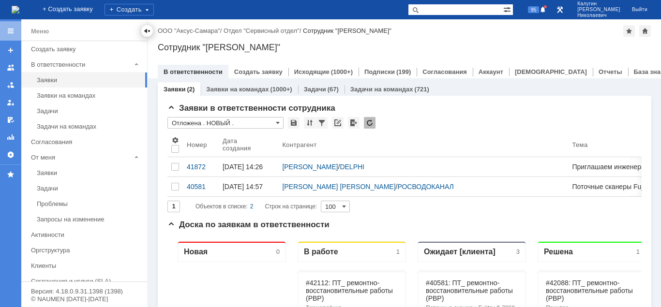
click at [144, 33] on div at bounding box center [147, 31] width 8 height 8
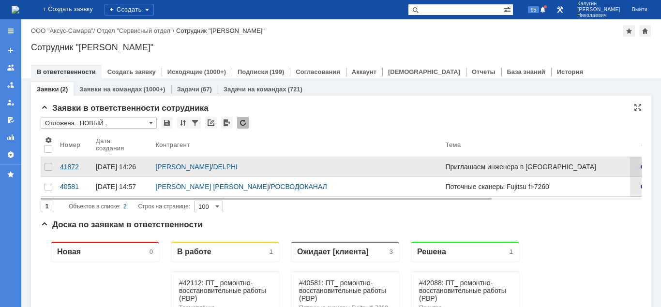
click at [67, 167] on div "41872" at bounding box center [74, 167] width 28 height 8
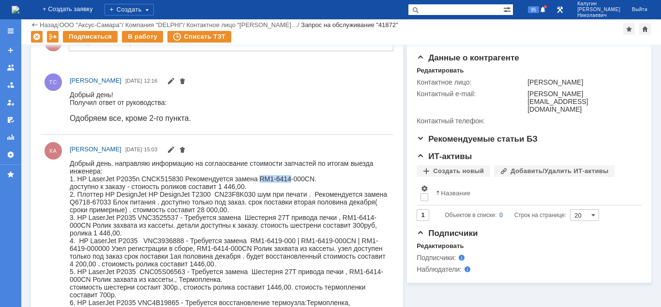
drag, startPoint x: 260, startPoint y: 178, endPoint x: 291, endPoint y: 181, distance: 30.6
click at [291, 181] on div "1. HP LaserJet P2035n CNCK515830 Рекомендуется замена RM1-6414-000CN." at bounding box center [229, 179] width 319 height 8
copy div "RM1-6414"
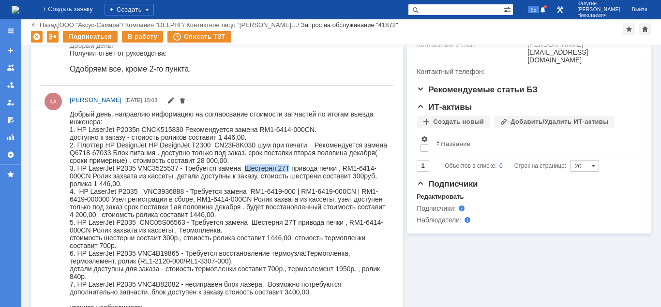
drag, startPoint x: 245, startPoint y: 170, endPoint x: 289, endPoint y: 170, distance: 44.5
click at [289, 170] on div "3. HP LaserJet P2035 VNC3525537 - Требуется замена Шестерня 27T привода печки ,…" at bounding box center [229, 175] width 319 height 23
copy div "Шестерня 27T"
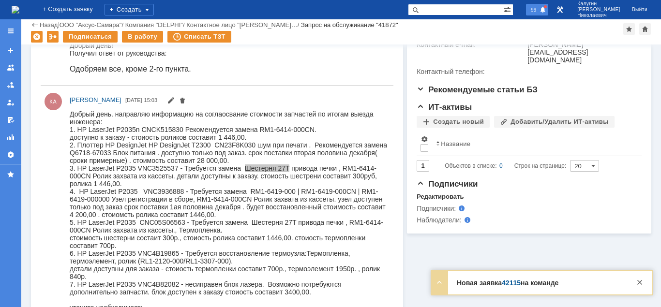
click at [539, 11] on span "96" at bounding box center [533, 9] width 11 height 7
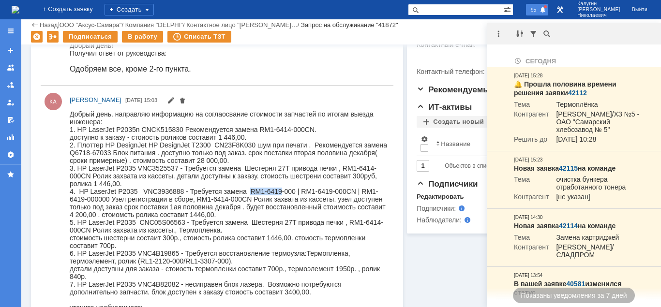
drag, startPoint x: 251, startPoint y: 194, endPoint x: 282, endPoint y: 197, distance: 31.1
click at [282, 197] on div "4. HP LaserJet P2035 VNC3936888 - Требуется замена RM1-6419-000 | RM1-6419-000C…" at bounding box center [229, 202] width 319 height 31
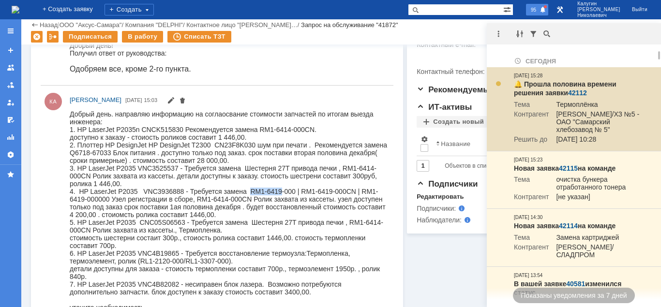
copy div "RM1-6419"
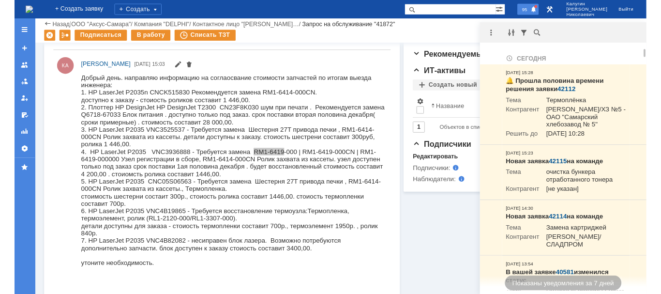
scroll to position [297, 0]
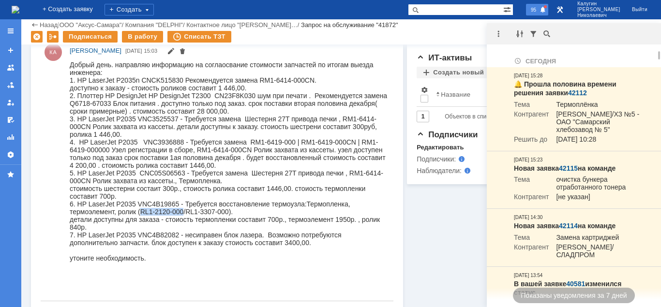
drag, startPoint x: 141, startPoint y: 221, endPoint x: 182, endPoint y: 221, distance: 41.1
click at [182, 215] on div "6. HP LaserJet P2035 VNC4B19865 - Требуется восстановление термоузла:Термопленк…" at bounding box center [229, 207] width 319 height 15
copy div "RL1-2120-000"
drag, startPoint x: 70, startPoint y: 105, endPoint x: 157, endPoint y: 107, distance: 87.1
click at [157, 107] on div "2. Плоттер HP DesignJet HP DesignJet T2300 CN23F8K030 шум при печати . Рекоменд…" at bounding box center [229, 102] width 319 height 23
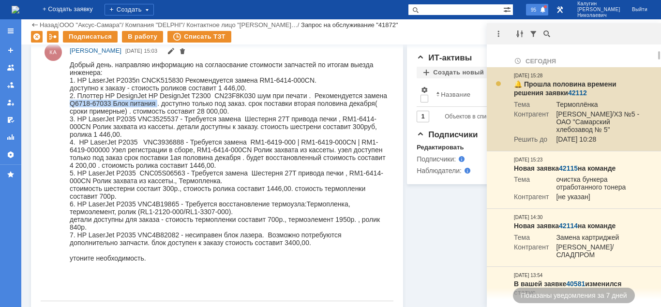
copy div "Q6718-67033 Блок питания"
